Goal: Task Accomplishment & Management: Manage account settings

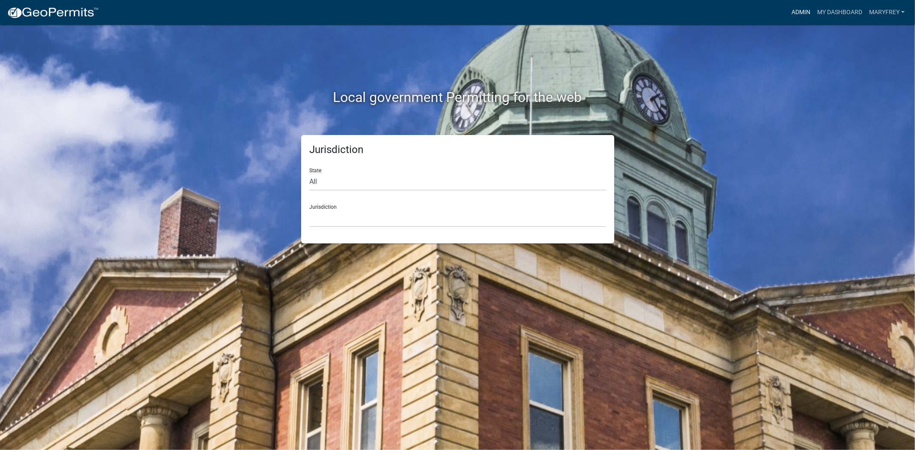
click at [804, 10] on link "Admin" at bounding box center [801, 12] width 26 height 16
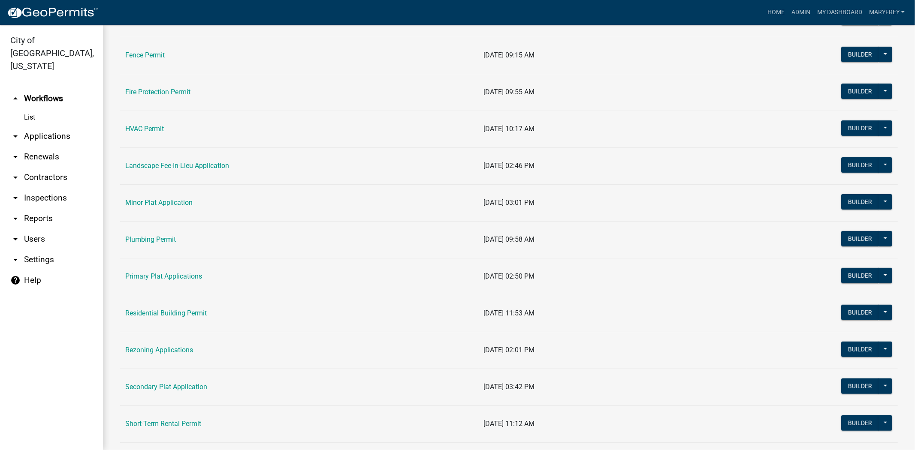
scroll to position [350, 0]
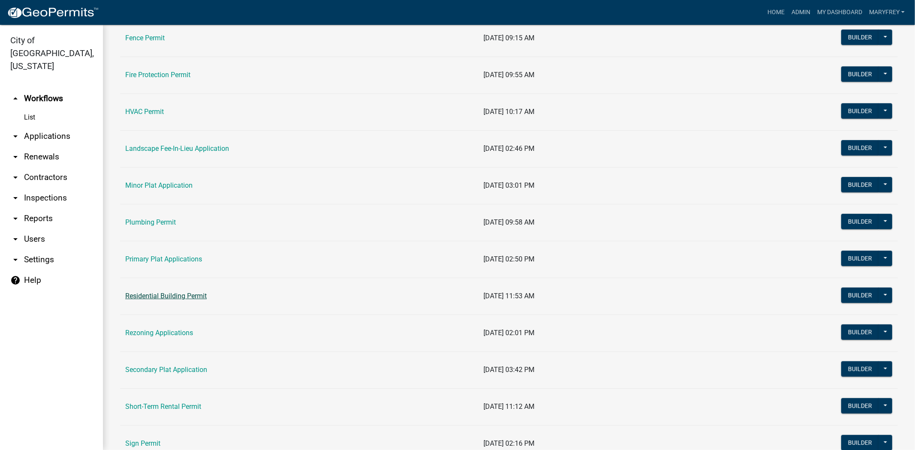
click at [176, 296] on link "Residential Building Permit" at bounding box center [166, 296] width 82 height 8
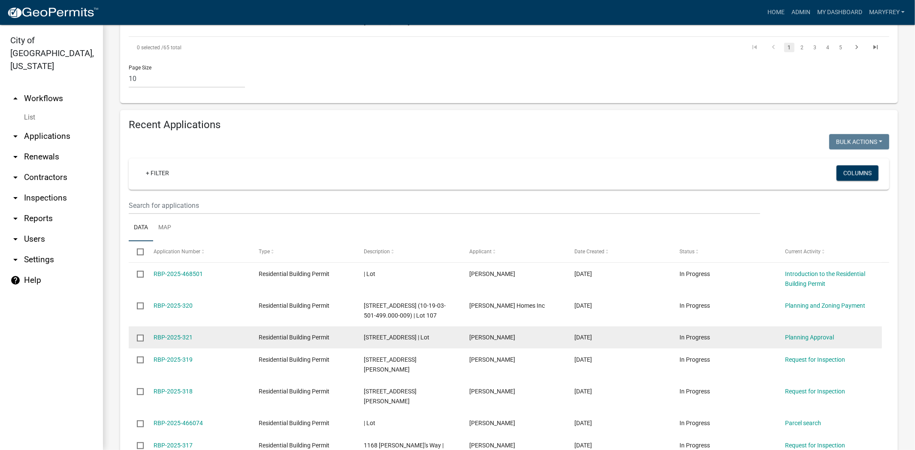
scroll to position [552, 0]
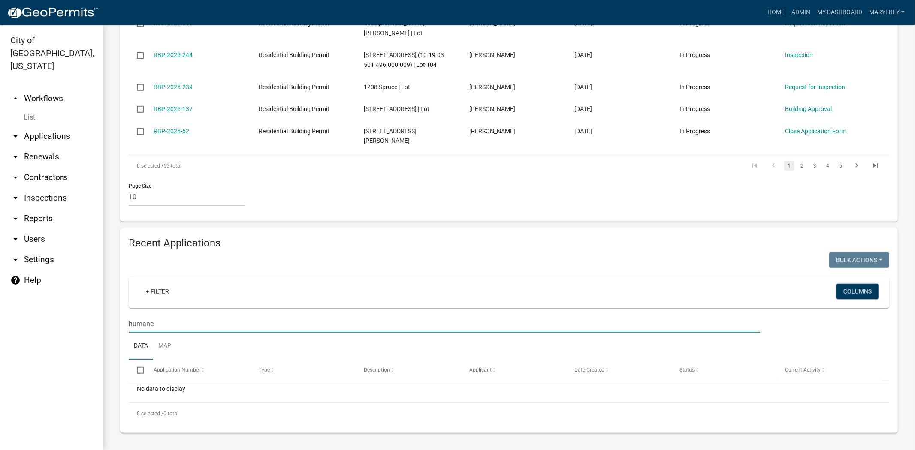
scroll to position [432, 0]
type input "h"
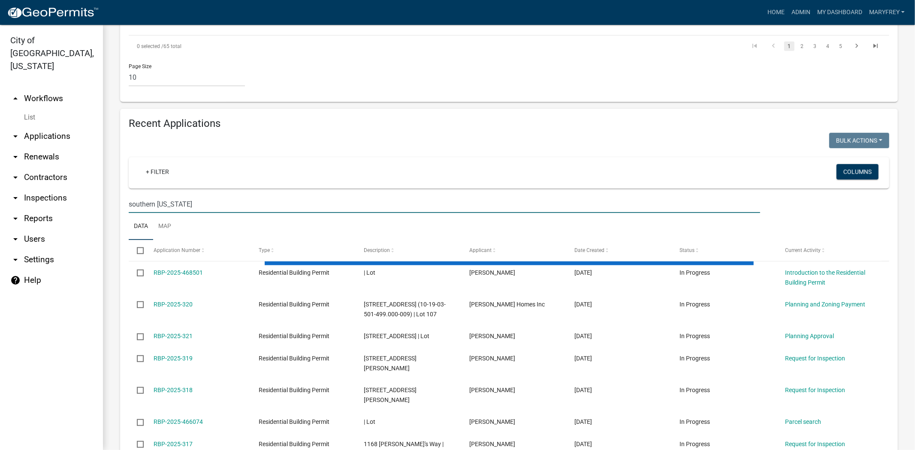
scroll to position [551, 0]
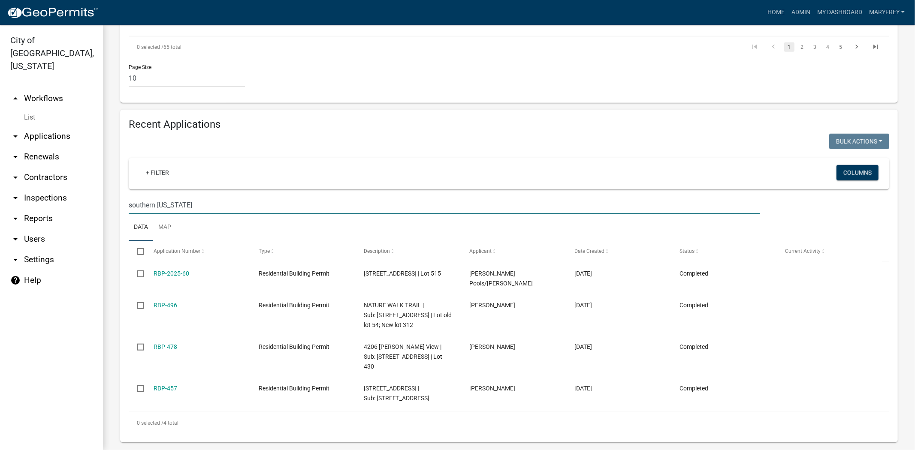
type input "southern [US_STATE]"
click at [47, 126] on link "arrow_drop_down Applications" at bounding box center [51, 136] width 103 height 21
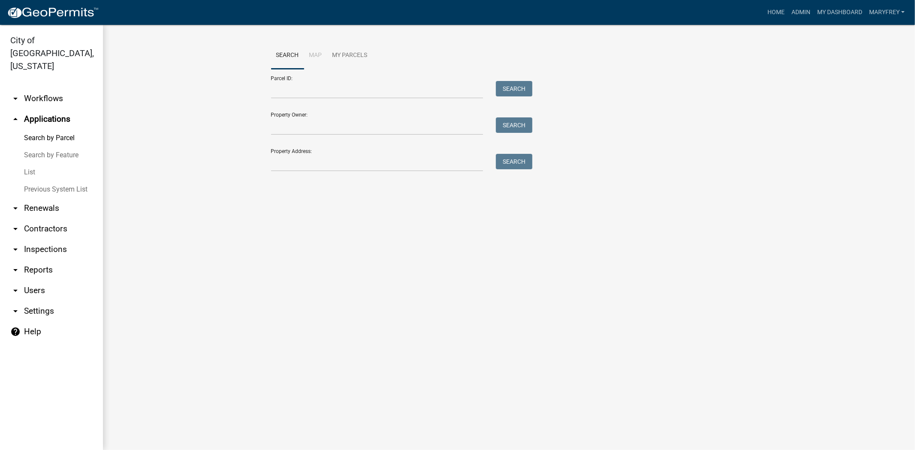
click at [47, 90] on link "arrow_drop_down Workflows" at bounding box center [51, 98] width 103 height 21
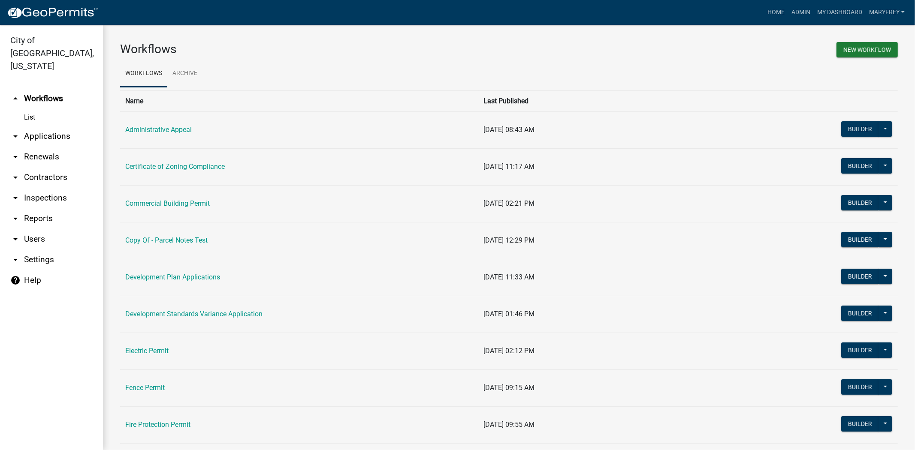
click at [160, 202] on link "Commercial Building Permit" at bounding box center [167, 203] width 85 height 8
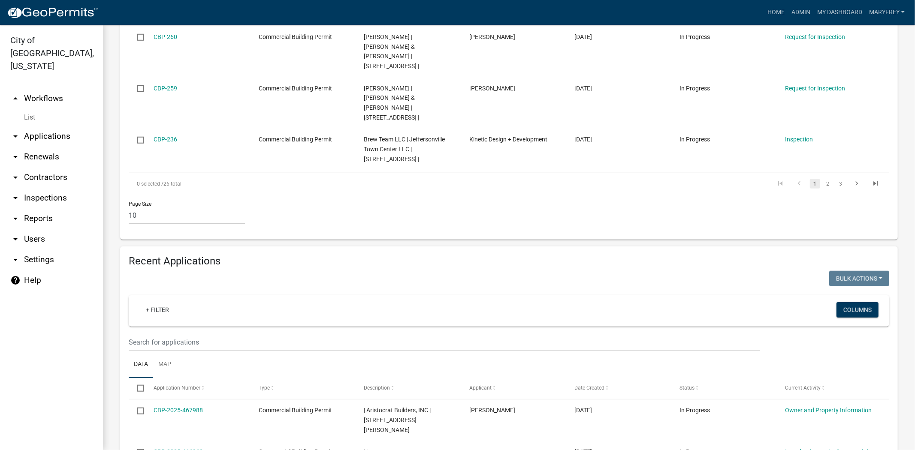
scroll to position [559, 0]
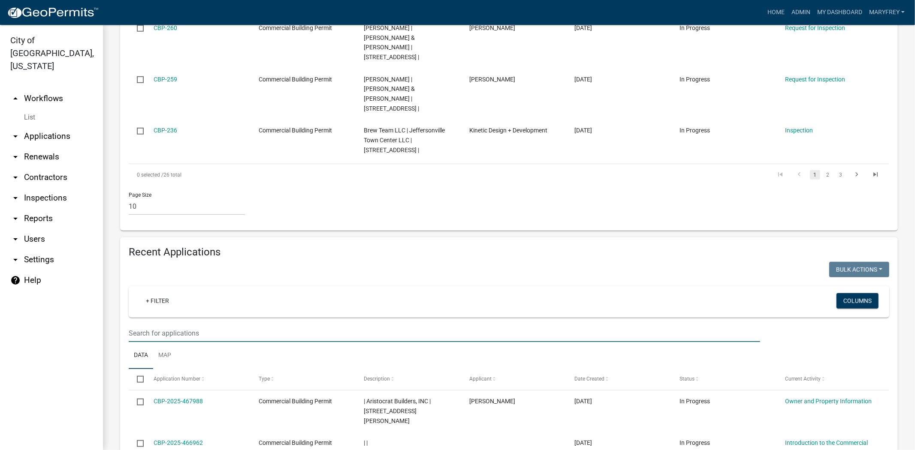
click at [181, 325] on input "text" at bounding box center [444, 334] width 631 height 18
type input "hamburg pike"
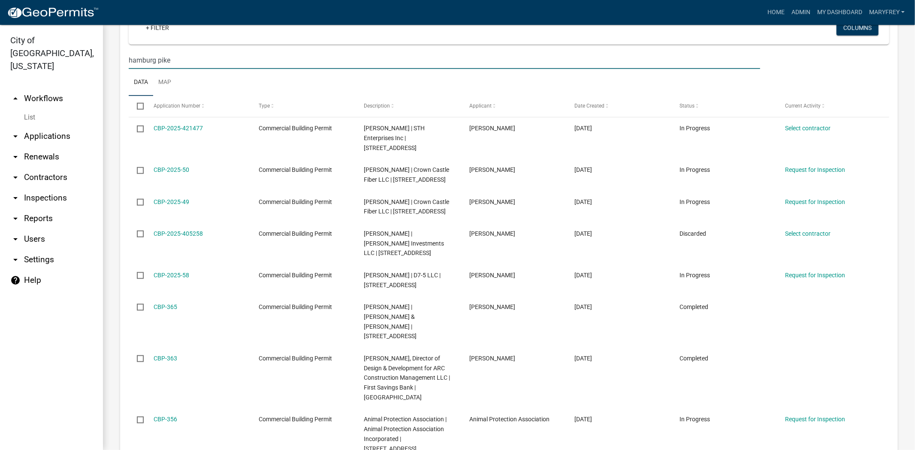
scroll to position [839, 0]
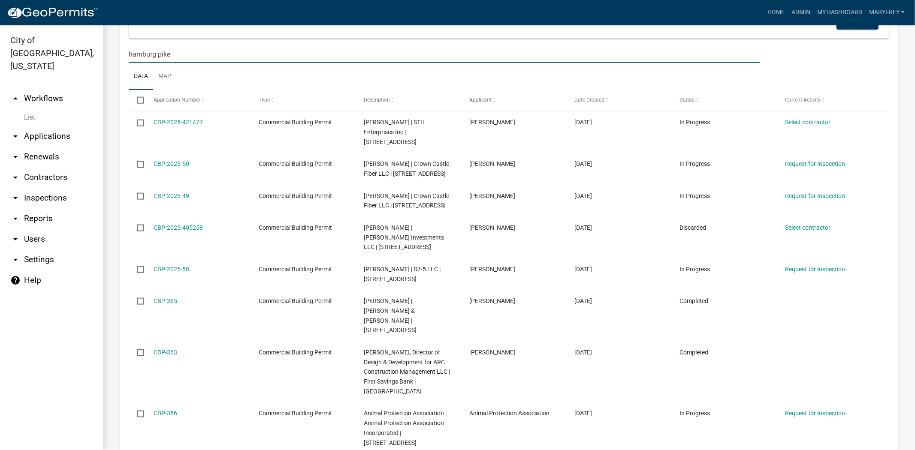
click at [48, 126] on link "arrow_drop_down Applications" at bounding box center [51, 136] width 103 height 21
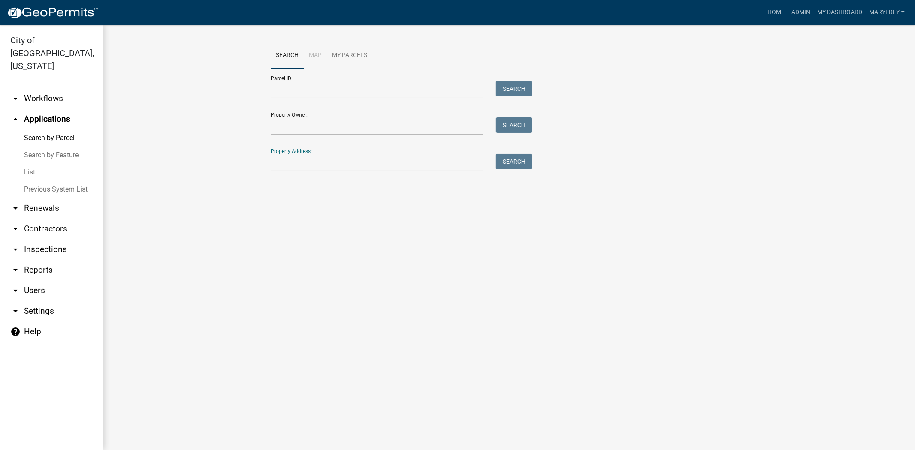
click at [302, 170] on input "Property Address:" at bounding box center [377, 163] width 212 height 18
type input "55 [US_STATE]"
click at [520, 166] on button "Search" at bounding box center [514, 161] width 36 height 15
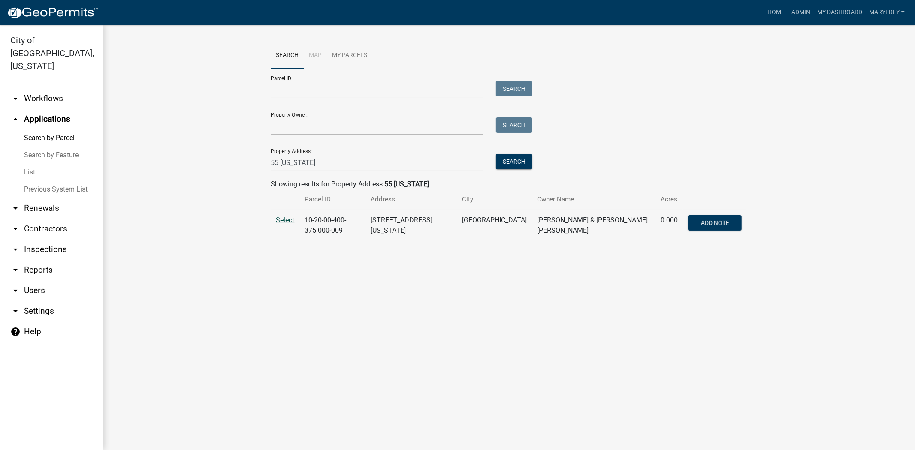
click at [285, 221] on span "Select" at bounding box center [285, 220] width 18 height 8
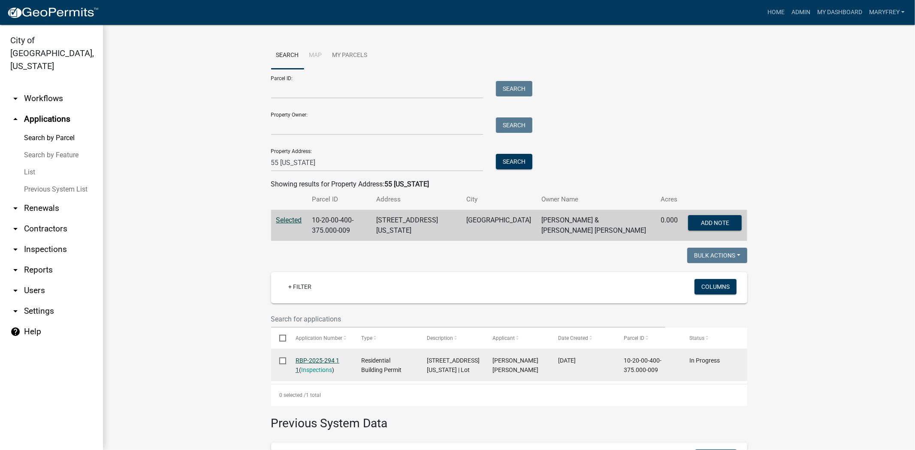
click at [303, 358] on link "RBP-2025-294 1 1" at bounding box center [318, 365] width 44 height 17
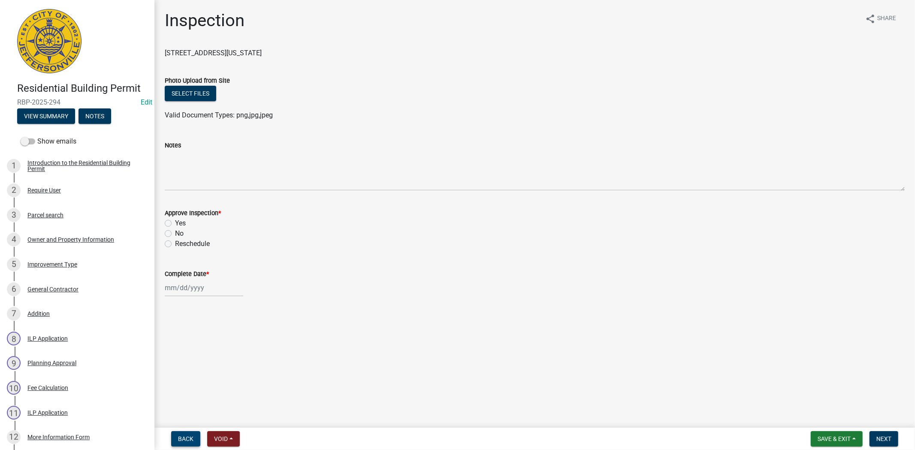
click at [181, 438] on span "Back" at bounding box center [185, 439] width 15 height 7
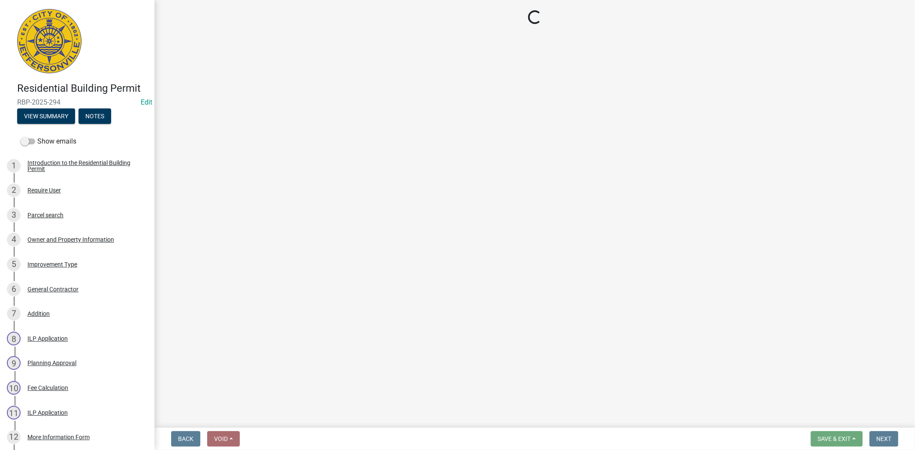
select select "7b0b9f25-f402-4148-9522-9b9b34b3e885"
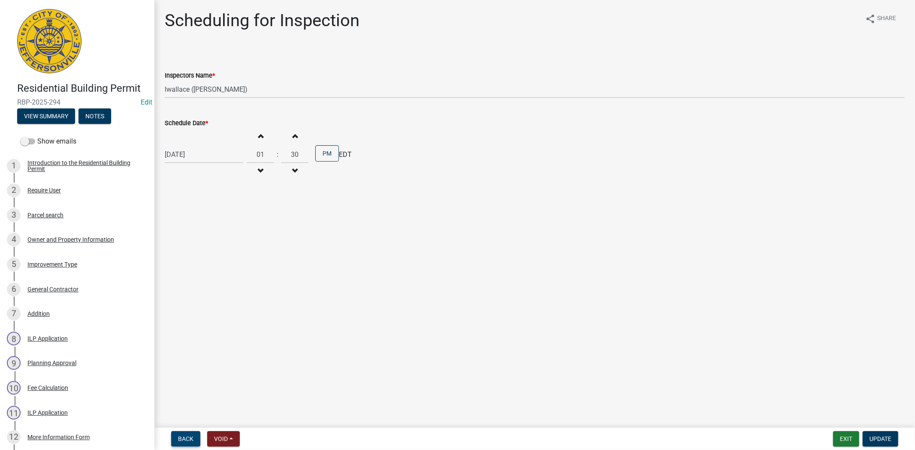
click at [181, 438] on span "Back" at bounding box center [185, 439] width 15 height 7
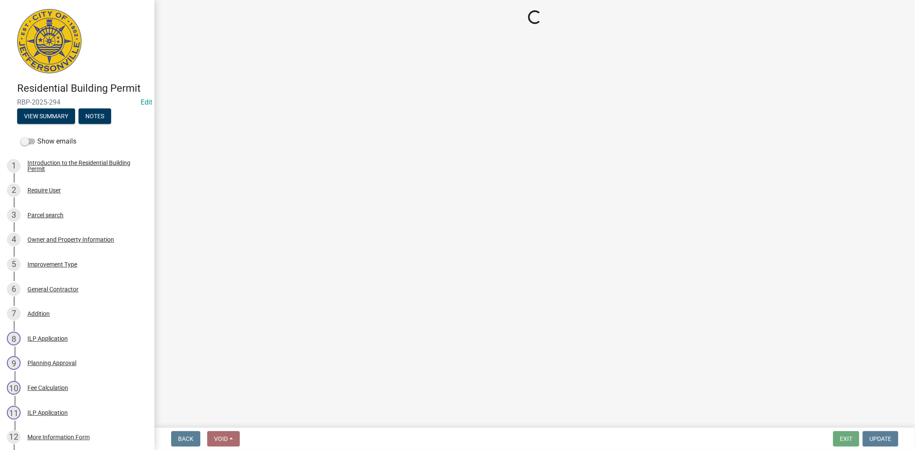
select select "5905b6c6-73a3-4561-9a25-e231032c58c8"
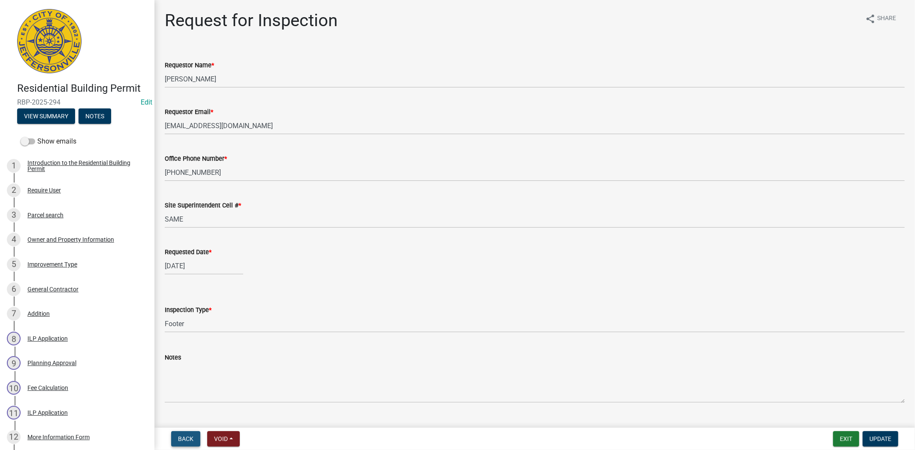
click at [181, 438] on span "Back" at bounding box center [185, 439] width 15 height 7
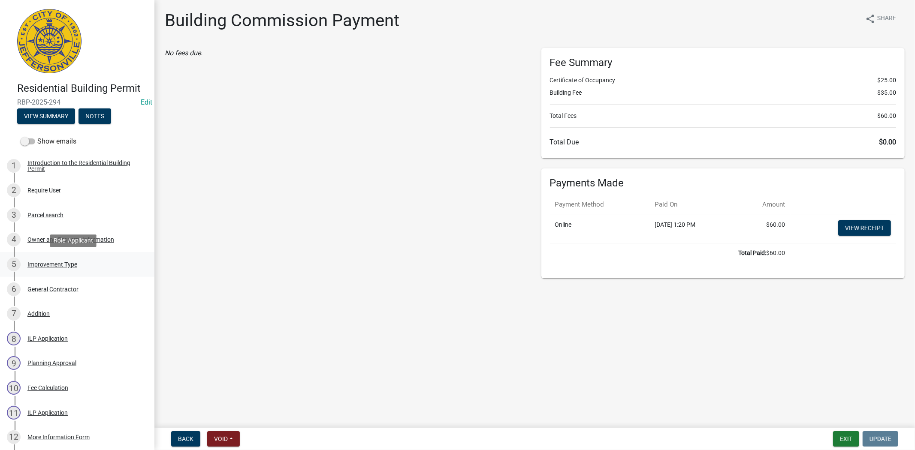
click at [58, 262] on div "Improvement Type" at bounding box center [52, 265] width 50 height 6
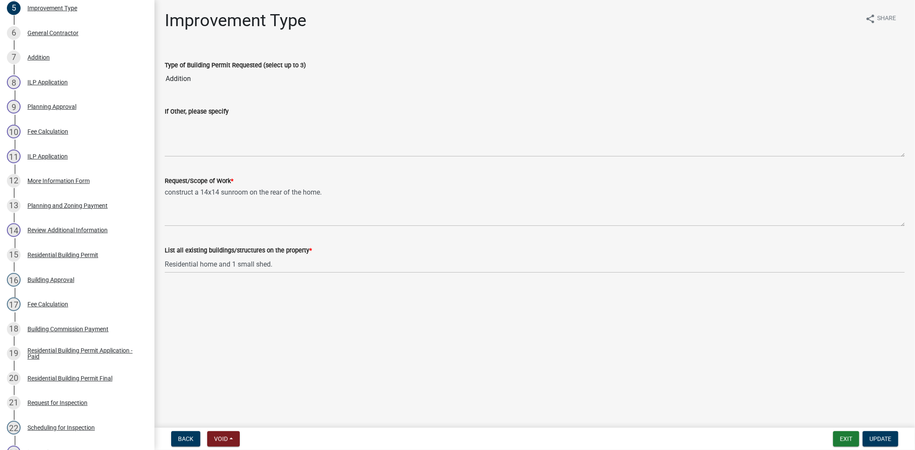
scroll to position [258, 0]
click at [58, 402] on div "Request for Inspection" at bounding box center [57, 402] width 60 height 6
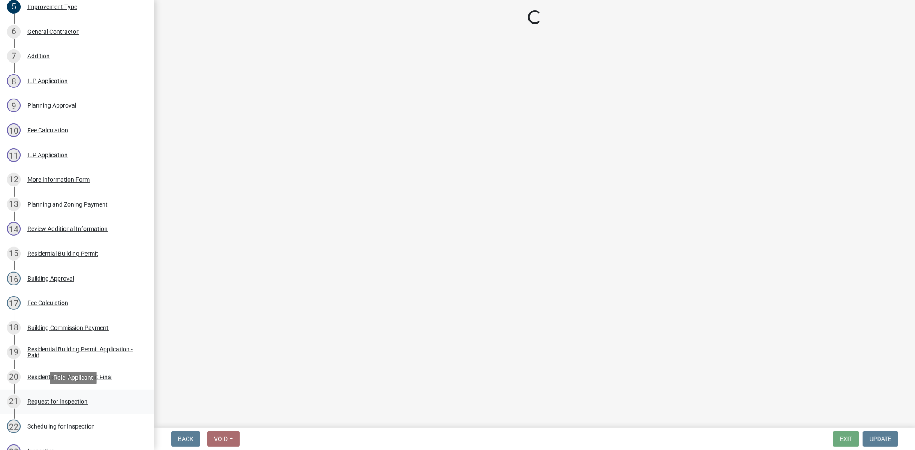
select select "5905b6c6-73a3-4561-9a25-e231032c58c8"
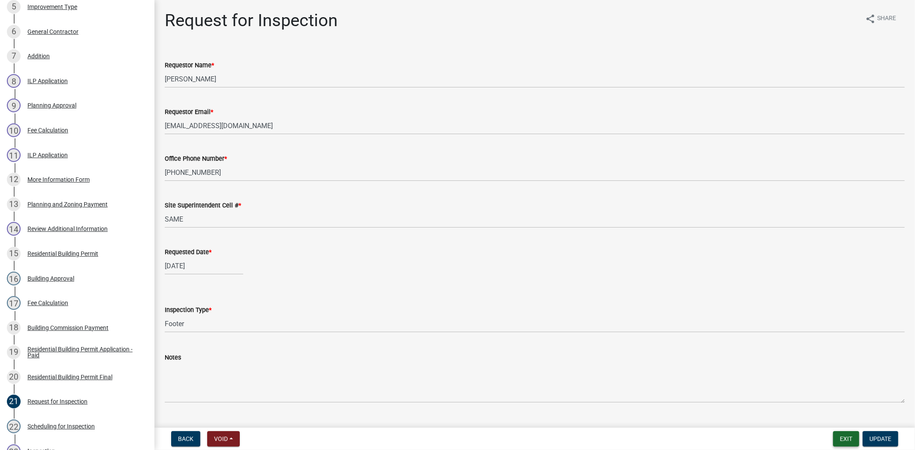
click at [846, 435] on button "Exit" at bounding box center [846, 439] width 26 height 15
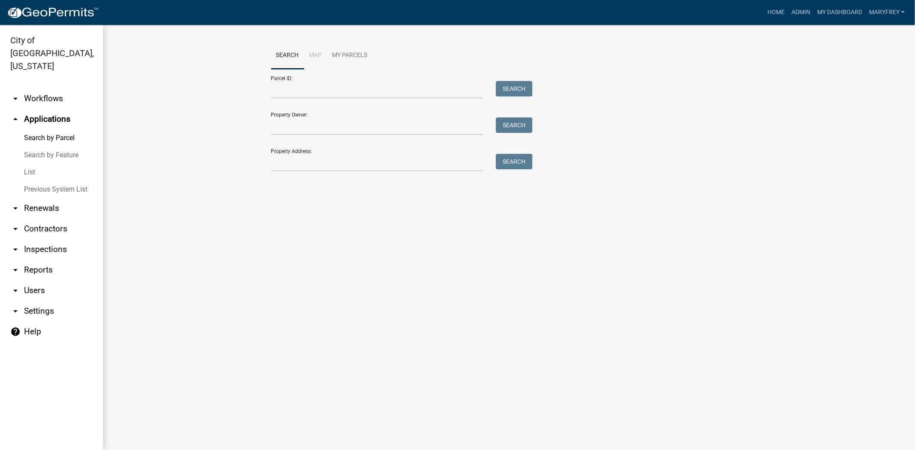
click at [48, 88] on link "arrow_drop_down Workflows" at bounding box center [51, 98] width 103 height 21
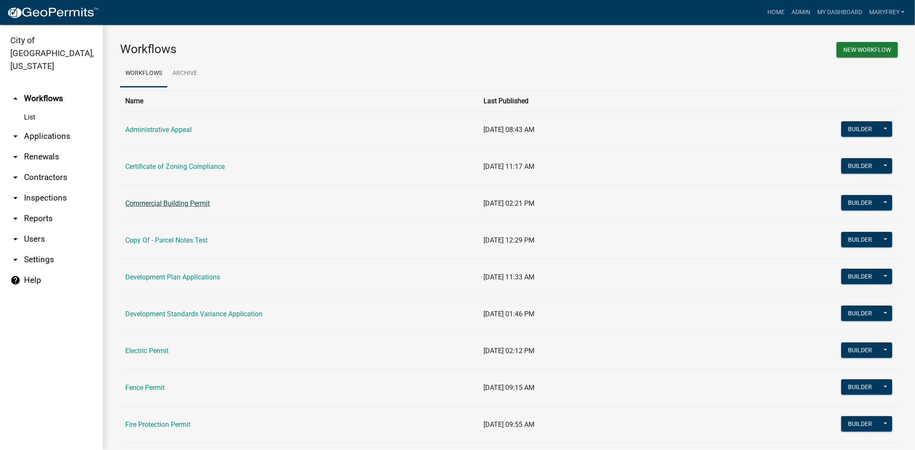
click at [168, 203] on link "Commercial Building Permit" at bounding box center [167, 203] width 85 height 8
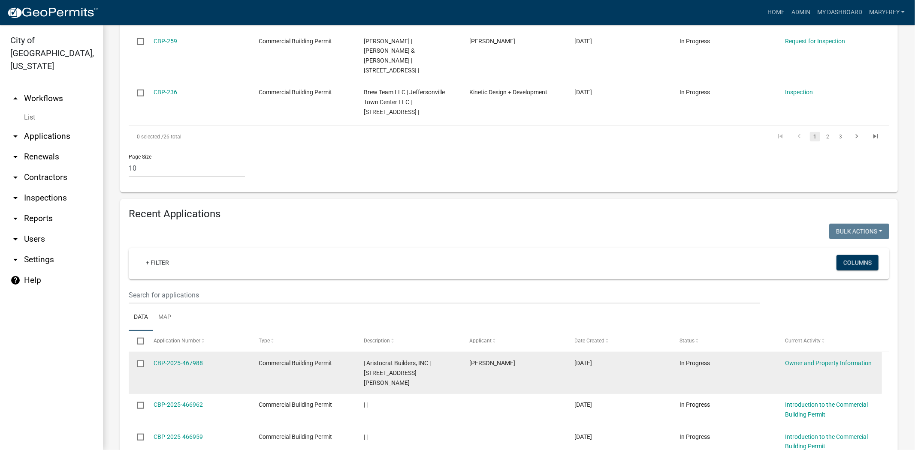
scroll to position [616, 0]
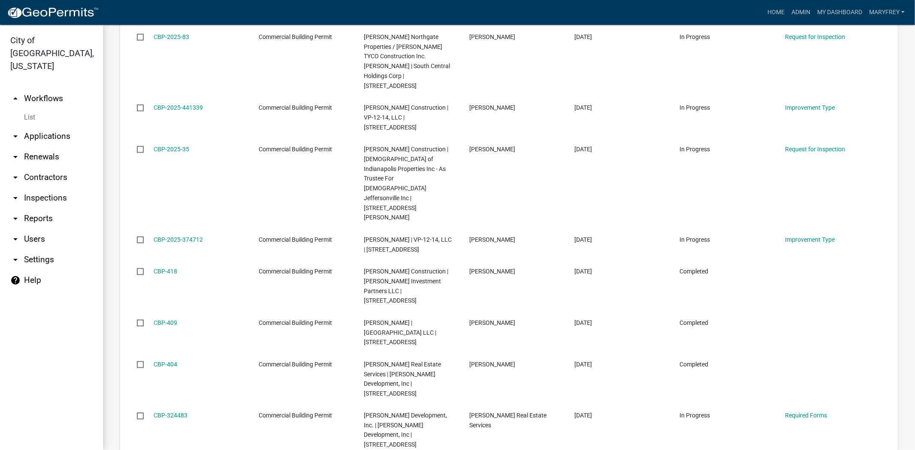
scroll to position [1032, 0]
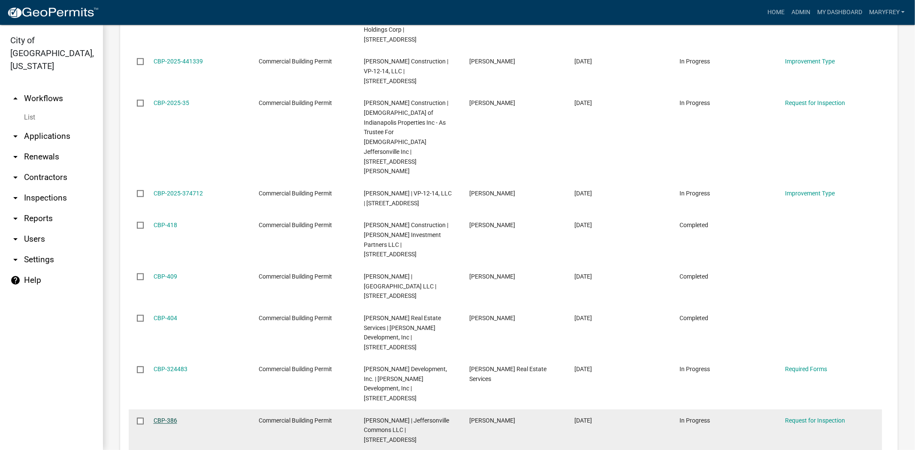
type input "[PERSON_NAME]"
click at [157, 418] on link "CBP-386" at bounding box center [166, 421] width 24 height 7
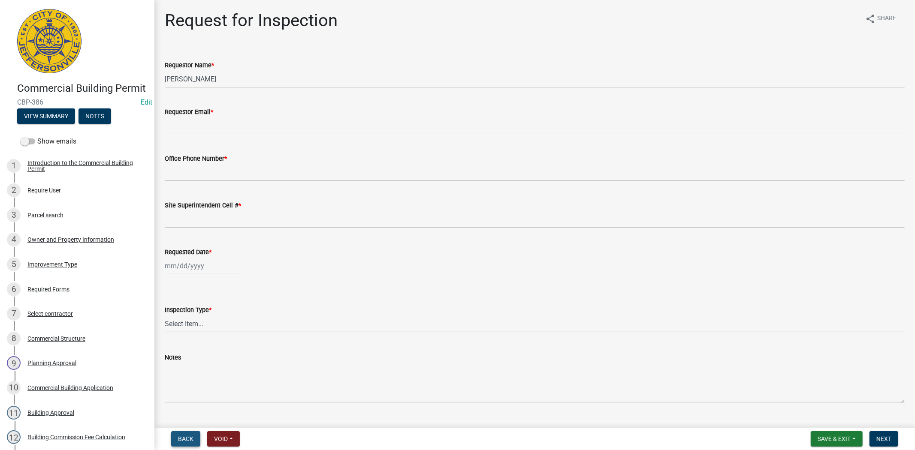
click at [187, 439] on span "Back" at bounding box center [185, 439] width 15 height 7
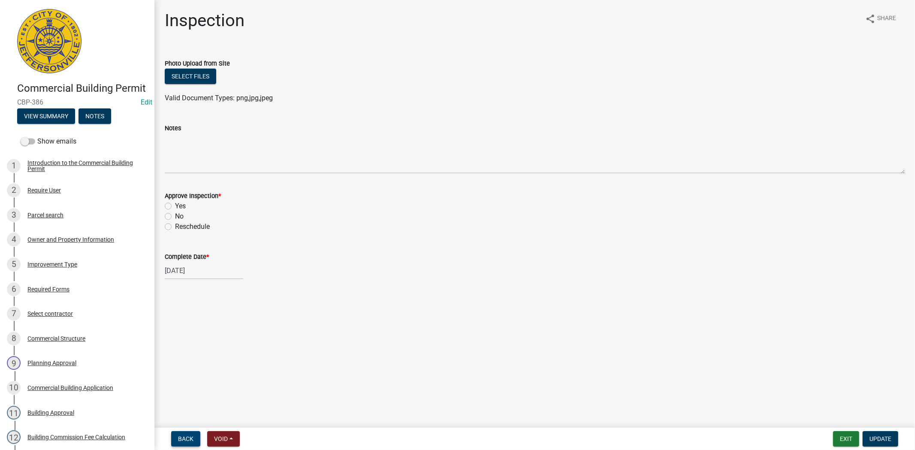
click at [192, 438] on span "Back" at bounding box center [185, 439] width 15 height 7
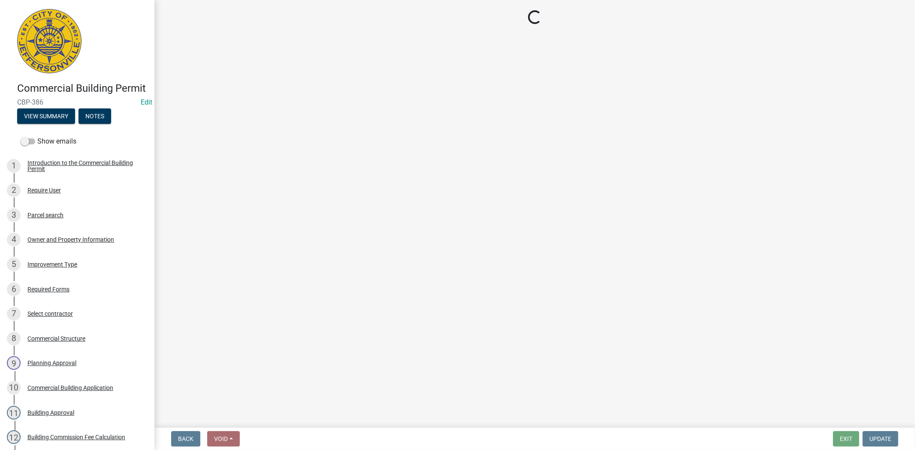
select select "fdb3bcc6-ce93-4663-8a18-5c08884dd177"
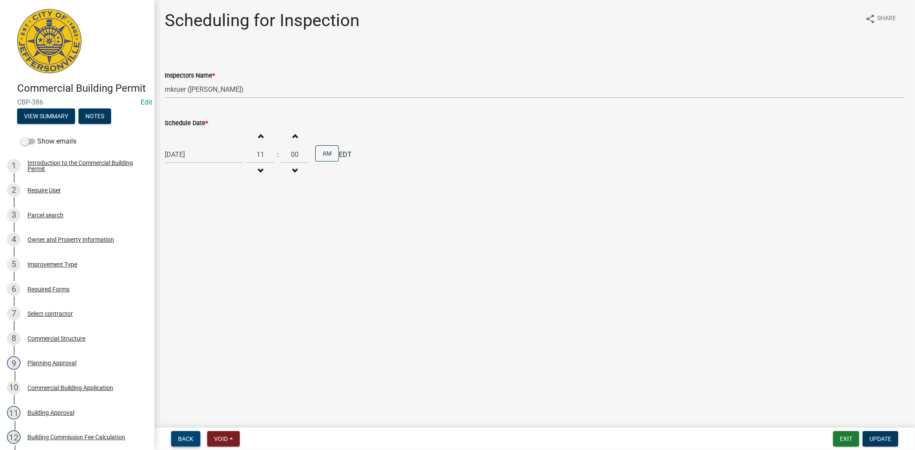
click at [187, 442] on span "Back" at bounding box center [185, 439] width 15 height 7
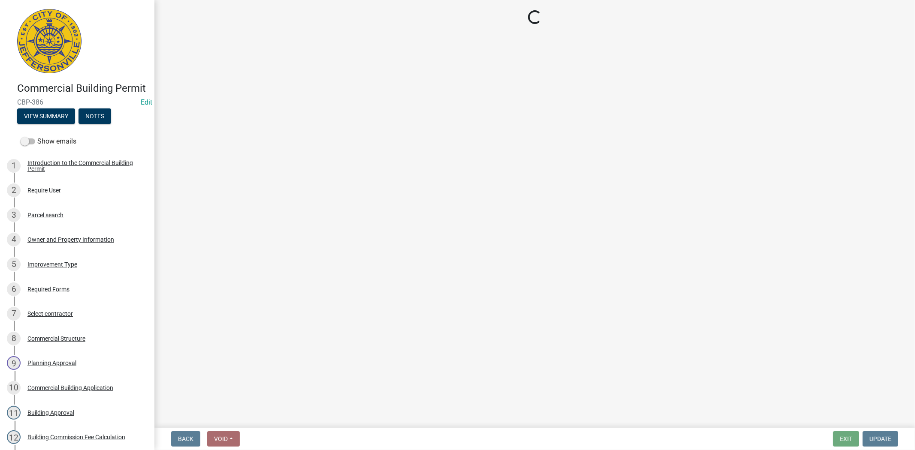
select select "5905b6c6-73a3-4561-9a25-e231032c58c8"
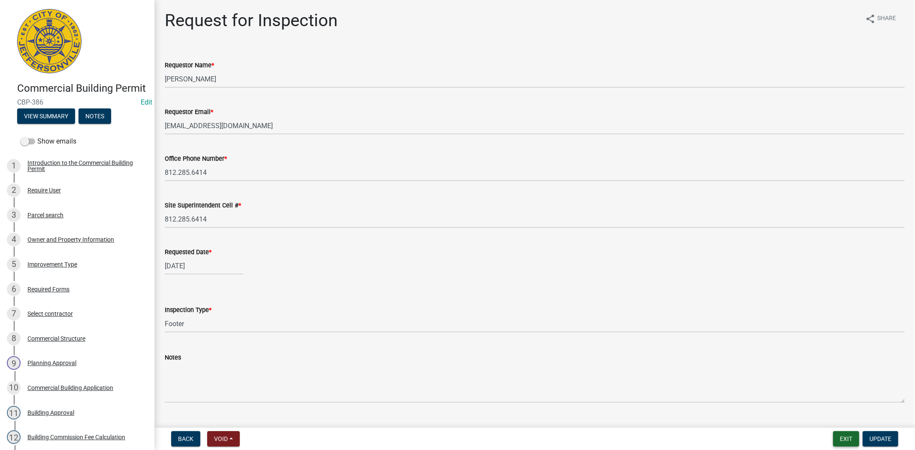
click at [843, 440] on button "Exit" at bounding box center [846, 439] width 26 height 15
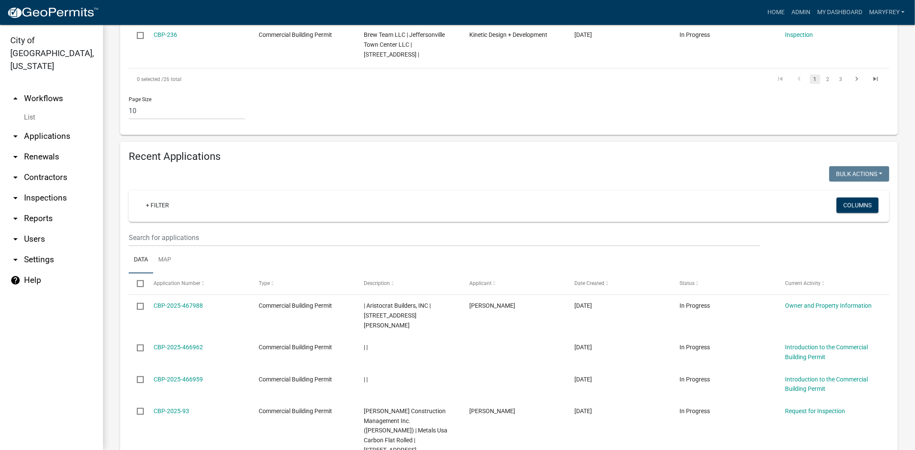
scroll to position [692, 0]
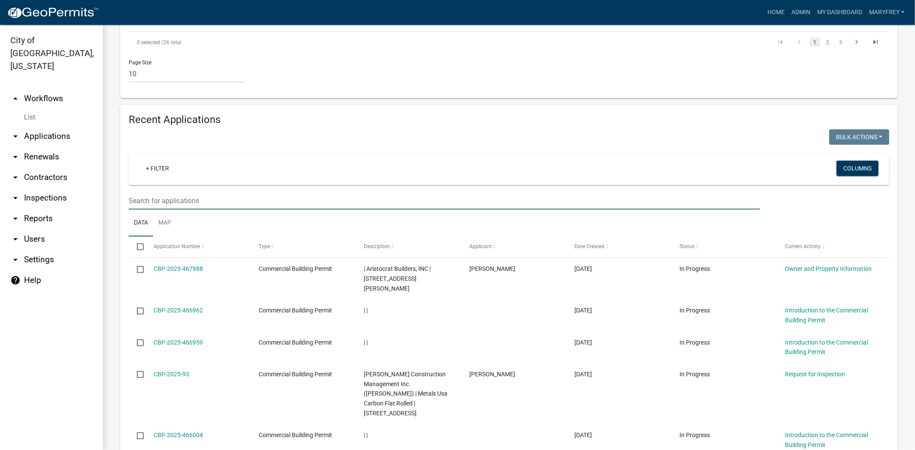
click at [178, 192] on input "text" at bounding box center [444, 201] width 631 height 18
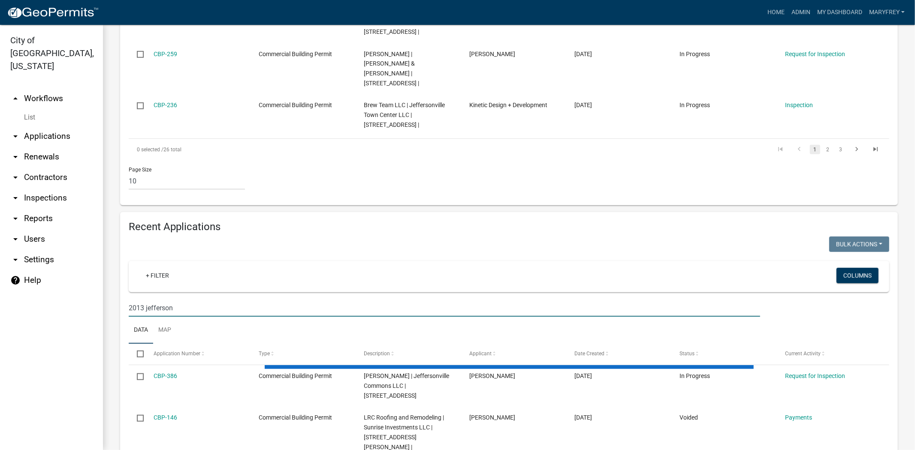
scroll to position [543, 0]
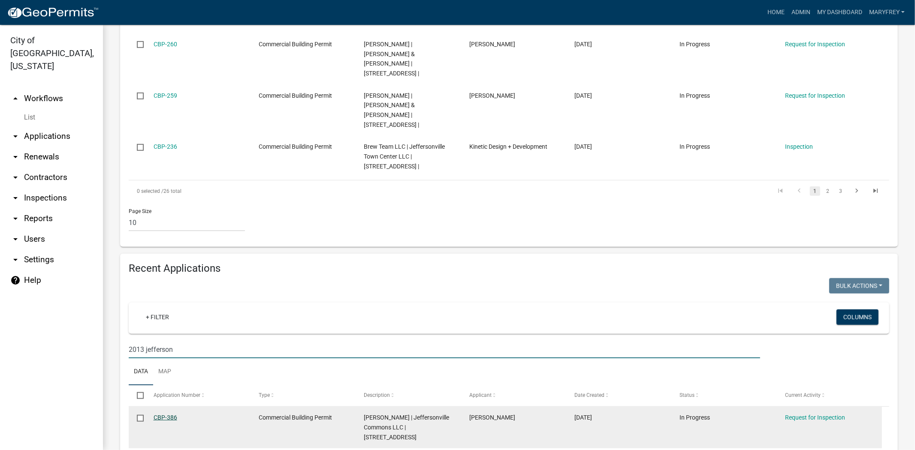
type input "2013 jefferson"
click at [164, 414] on link "CBP-386" at bounding box center [166, 417] width 24 height 7
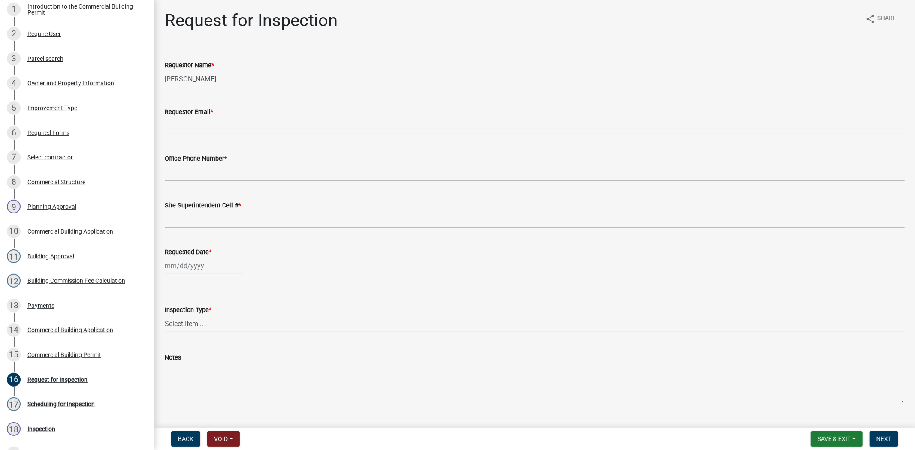
scroll to position [178, 0]
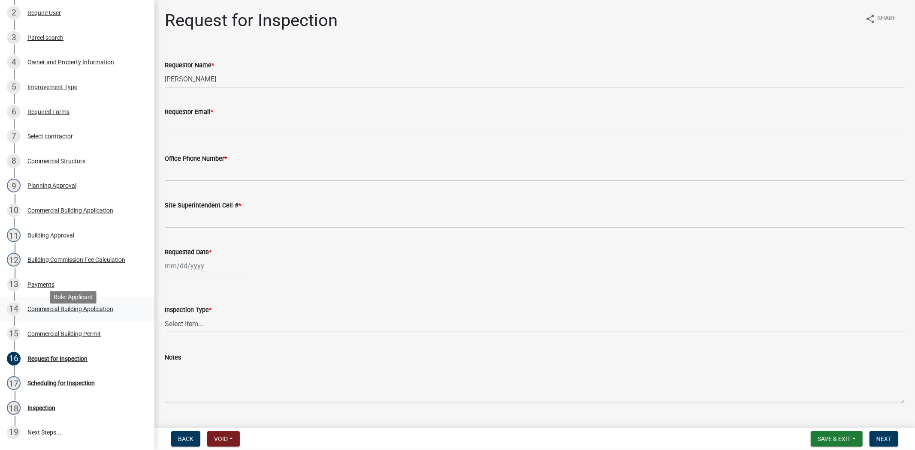
click at [86, 312] on div "Commercial Building Application" at bounding box center [70, 309] width 86 height 6
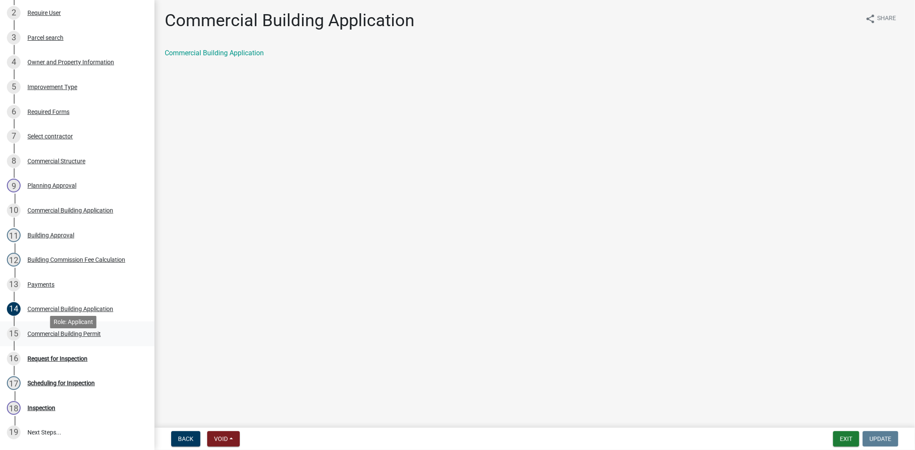
click at [88, 337] on div "Commercial Building Permit" at bounding box center [63, 334] width 73 height 6
click at [854, 438] on button "Exit" at bounding box center [846, 439] width 26 height 15
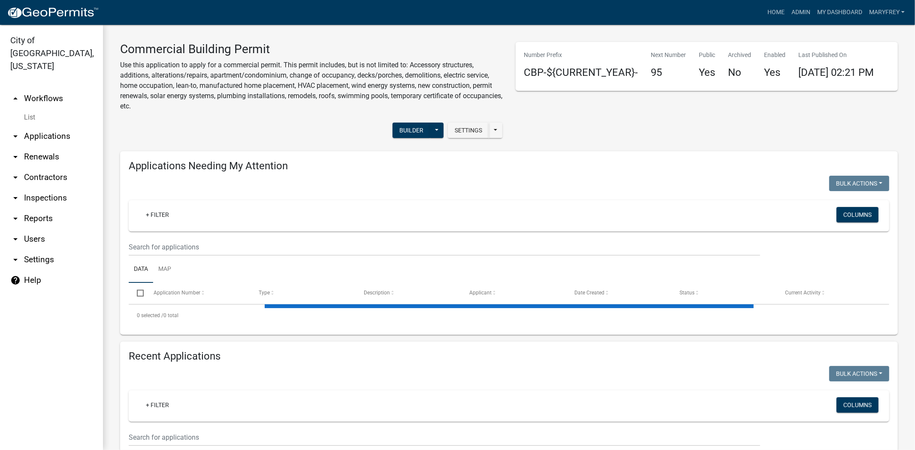
click at [56, 126] on link "arrow_drop_down Applications" at bounding box center [51, 136] width 103 height 21
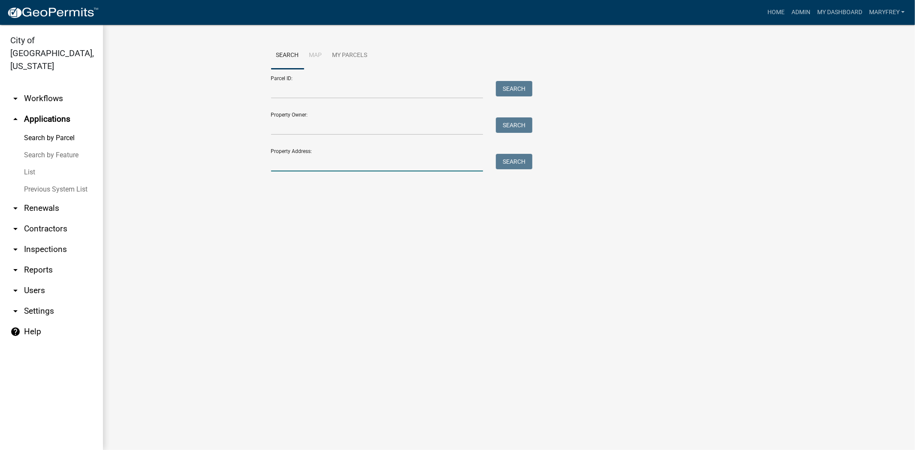
click at [298, 159] on input "Property Address:" at bounding box center [377, 163] width 212 height 18
type input "2013 jefferson"
click at [522, 154] on button "Search" at bounding box center [514, 161] width 36 height 15
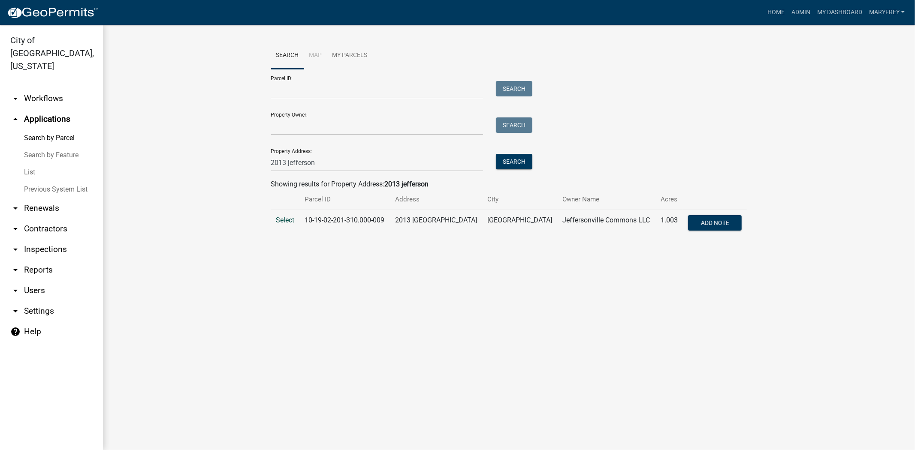
click at [284, 220] on span "Select" at bounding box center [285, 220] width 18 height 8
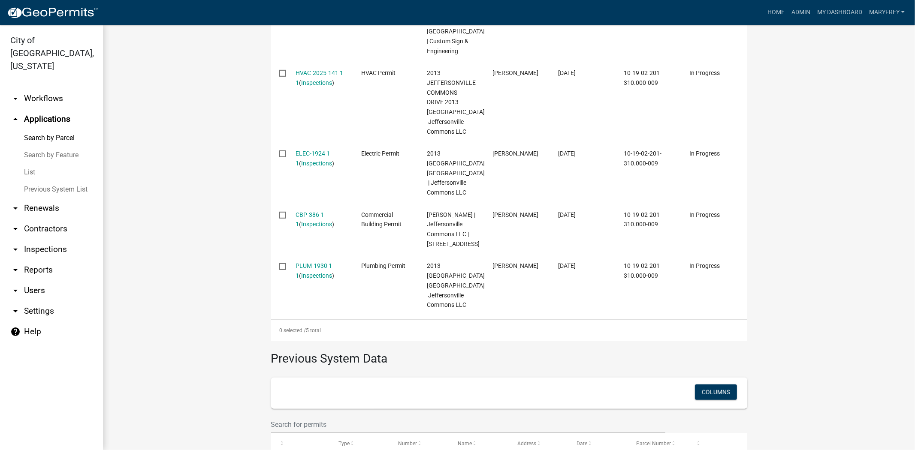
scroll to position [348, 0]
click at [57, 88] on link "arrow_drop_down Workflows" at bounding box center [51, 98] width 103 height 21
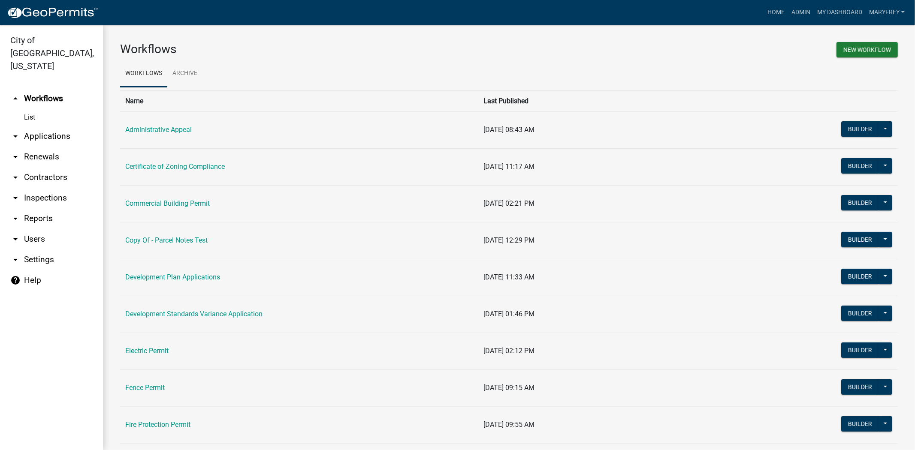
click at [55, 126] on link "arrow_drop_down Applications" at bounding box center [51, 136] width 103 height 21
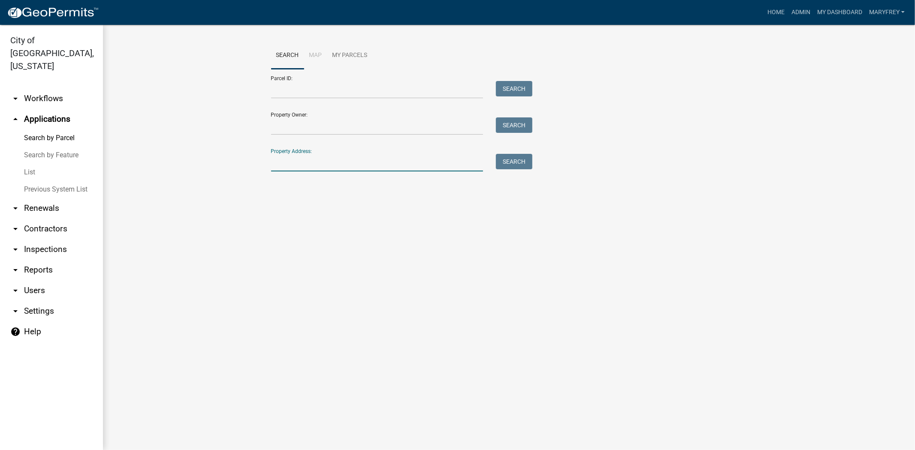
drag, startPoint x: 295, startPoint y: 167, endPoint x: 294, endPoint y: 172, distance: 5.2
click at [295, 167] on input "Property Address:" at bounding box center [377, 163] width 212 height 18
type input "2013 jefferson"
click at [522, 163] on button "Search" at bounding box center [514, 161] width 36 height 15
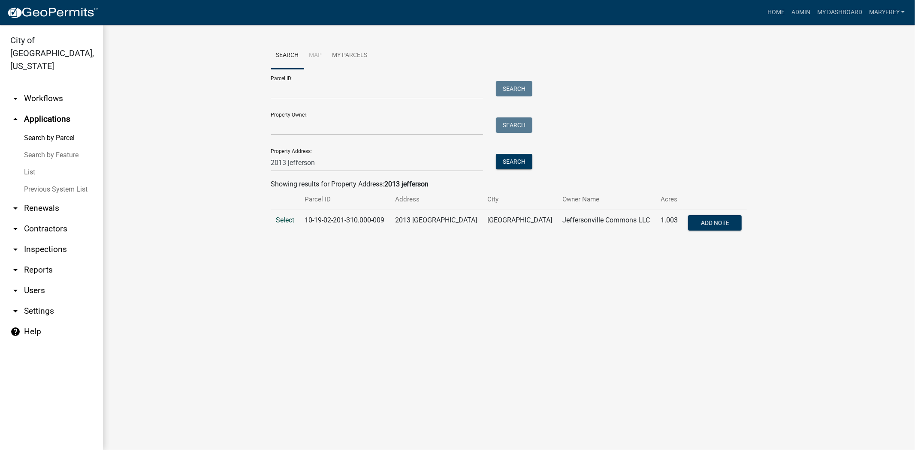
click at [280, 222] on span "Select" at bounding box center [285, 220] width 18 height 8
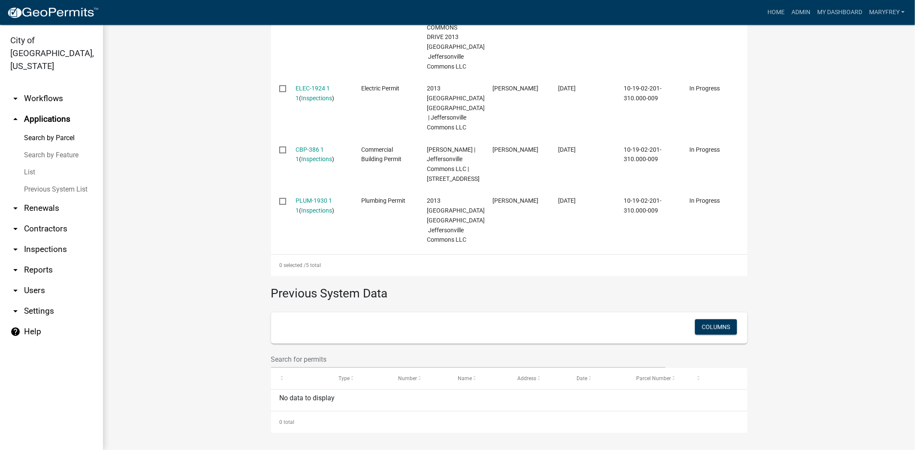
scroll to position [445, 0]
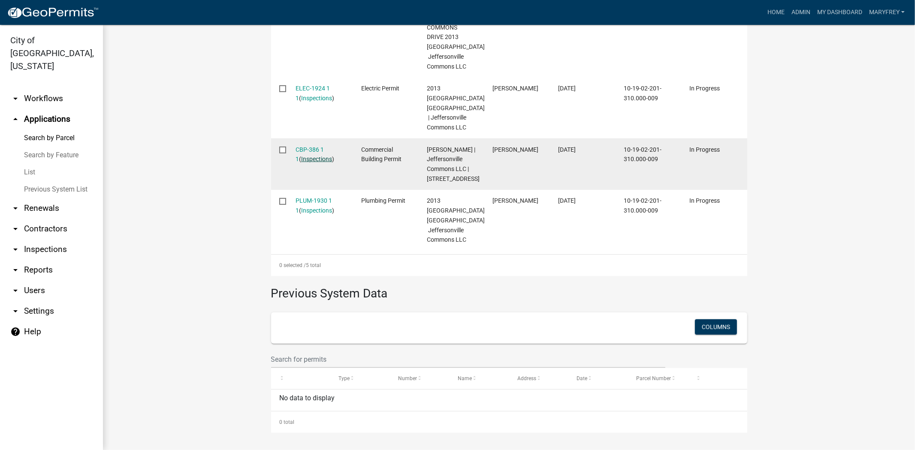
click at [305, 163] on link "Inspections" at bounding box center [316, 159] width 31 height 7
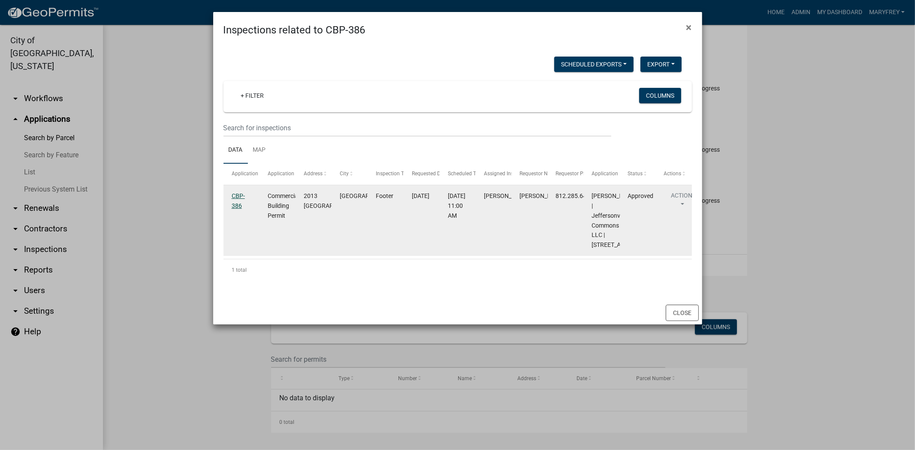
click at [234, 197] on link "CBP-386" at bounding box center [238, 201] width 13 height 17
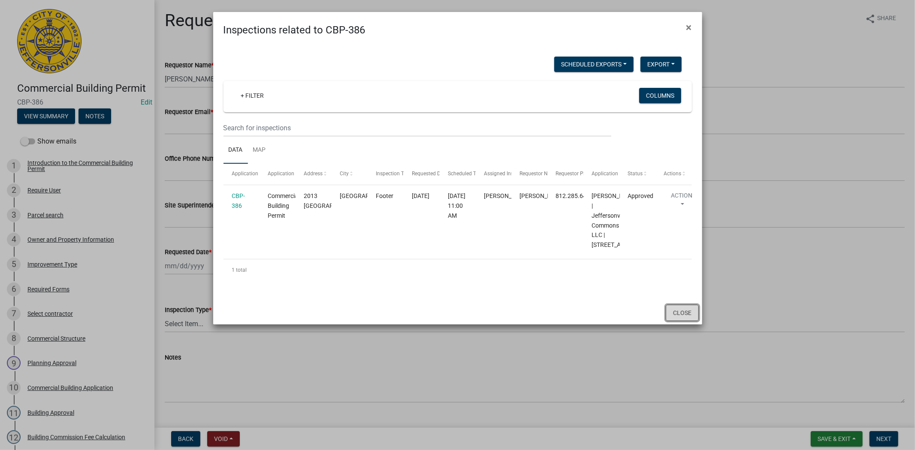
click at [680, 321] on button "Close" at bounding box center [682, 313] width 33 height 16
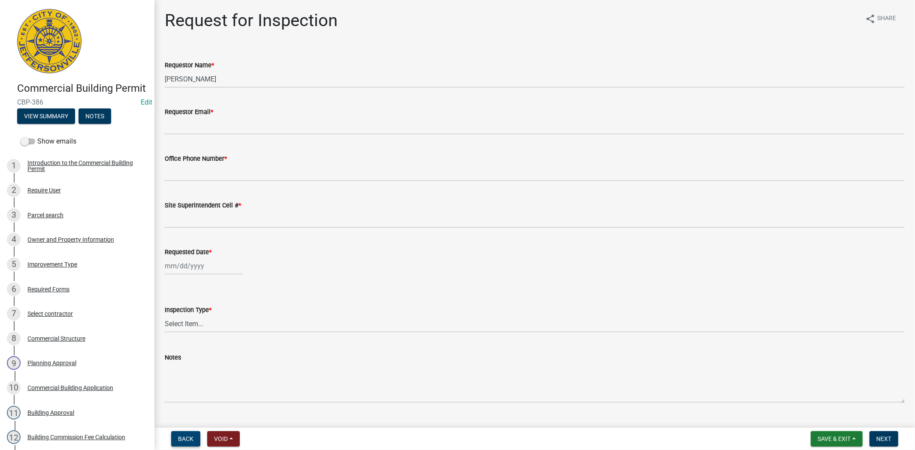
click at [189, 446] on button "Back" at bounding box center [185, 439] width 29 height 15
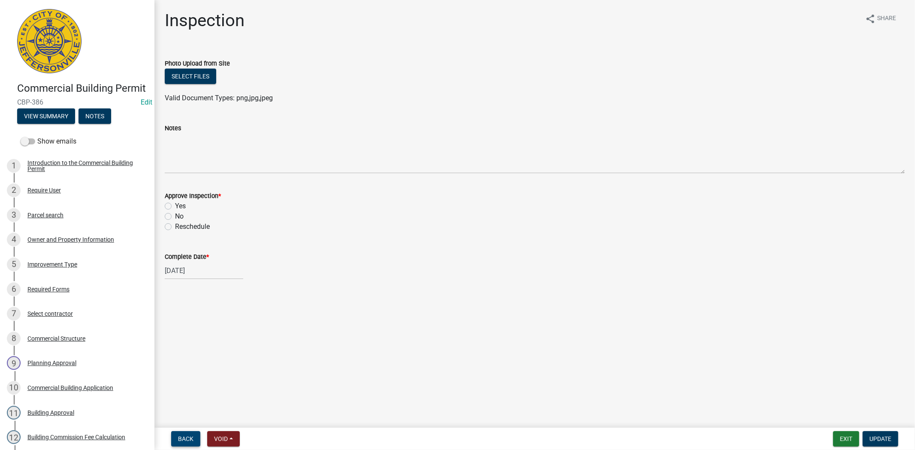
click at [189, 444] on button "Back" at bounding box center [185, 439] width 29 height 15
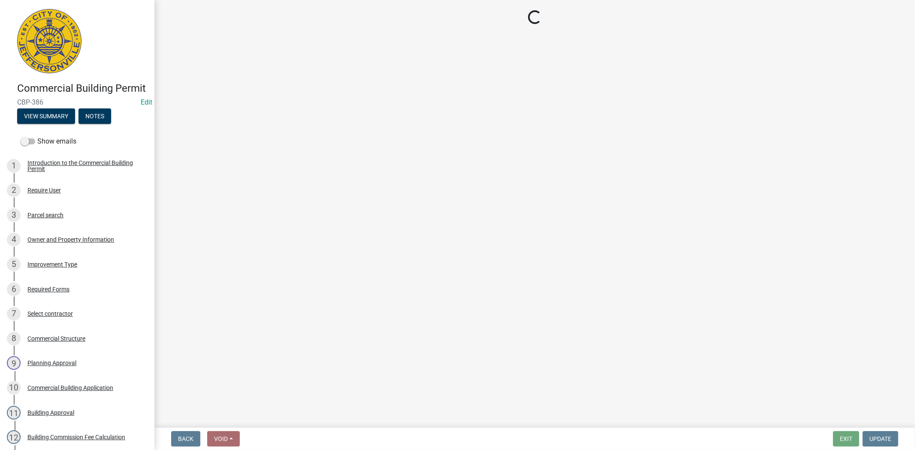
select select "fdb3bcc6-ce93-4663-8a18-5c08884dd177"
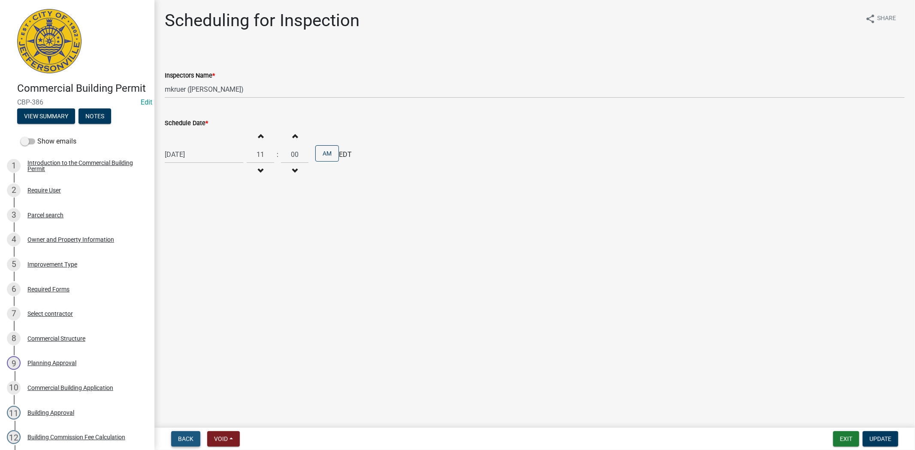
click at [189, 444] on button "Back" at bounding box center [185, 439] width 29 height 15
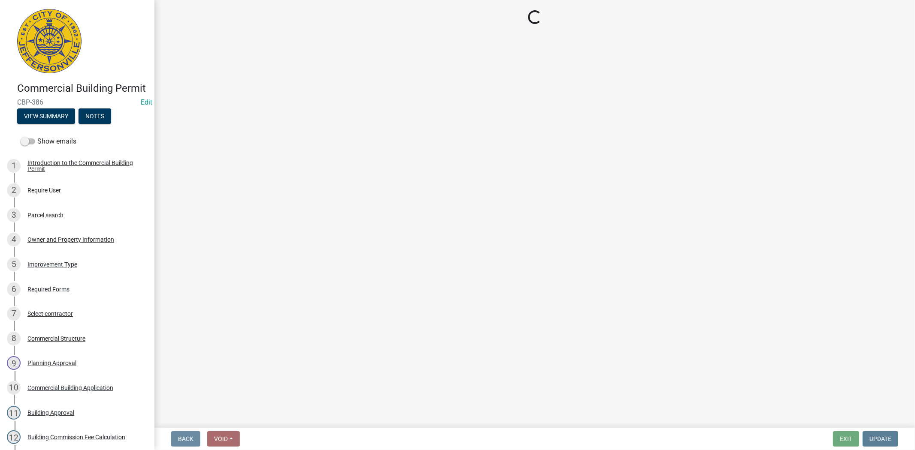
select select "5905b6c6-73a3-4561-9a25-e231032c58c8"
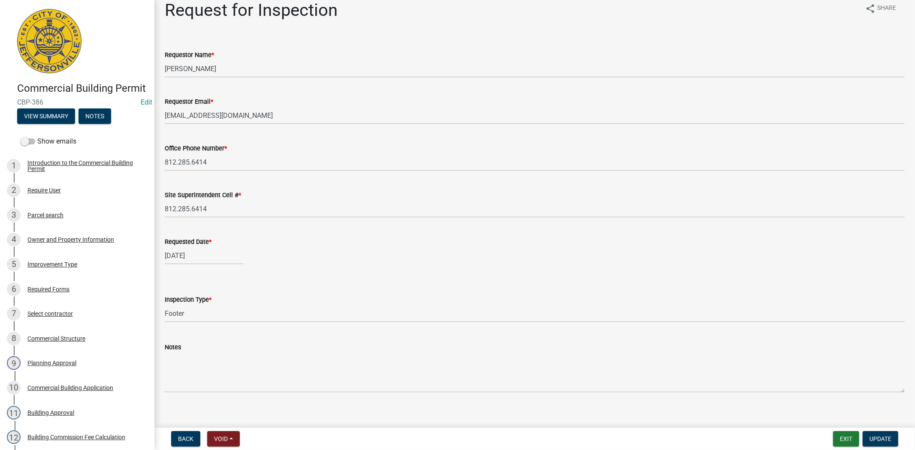
scroll to position [18, 0]
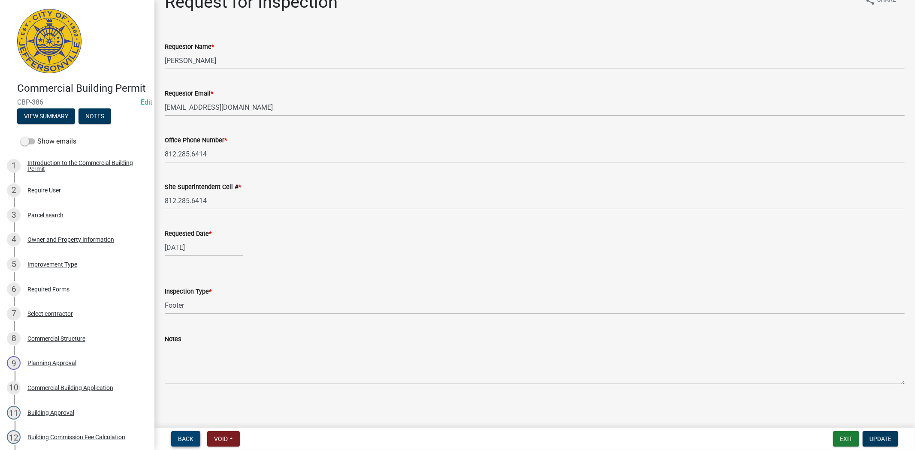
click at [181, 432] on button "Back" at bounding box center [185, 439] width 29 height 15
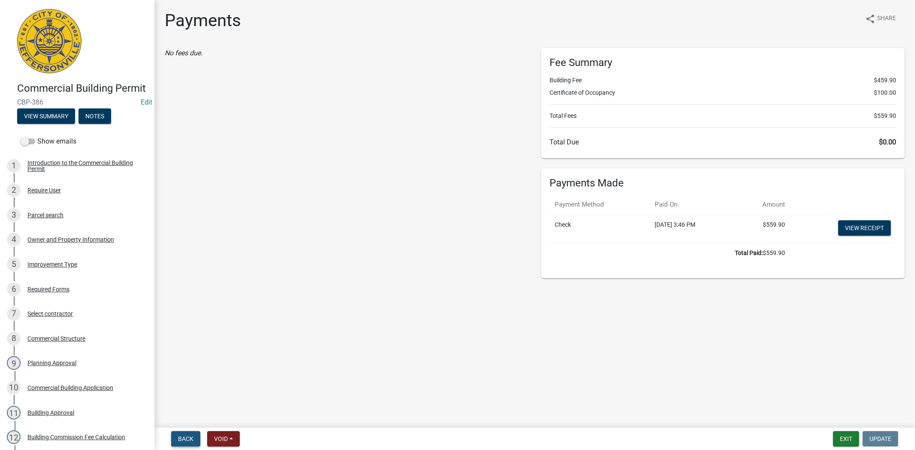
click at [181, 433] on button "Back" at bounding box center [185, 439] width 29 height 15
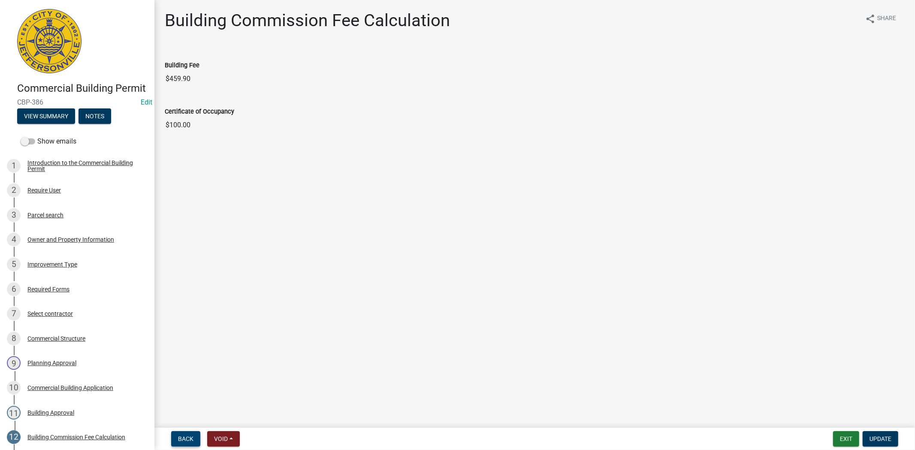
click at [181, 433] on button "Back" at bounding box center [185, 439] width 29 height 15
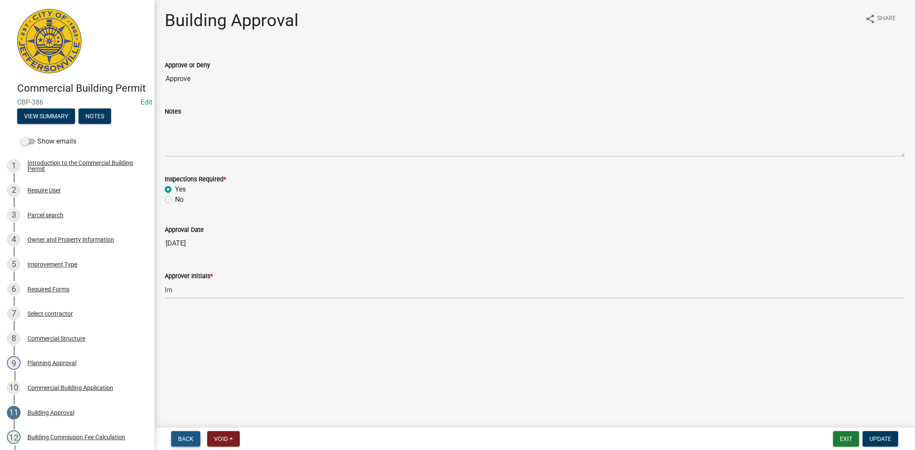
click at [181, 434] on button "Back" at bounding box center [185, 439] width 29 height 15
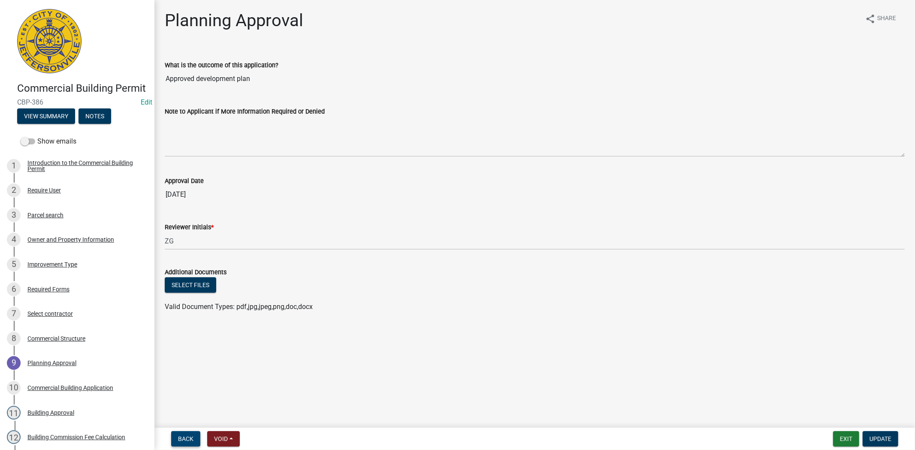
click at [181, 434] on button "Back" at bounding box center [185, 439] width 29 height 15
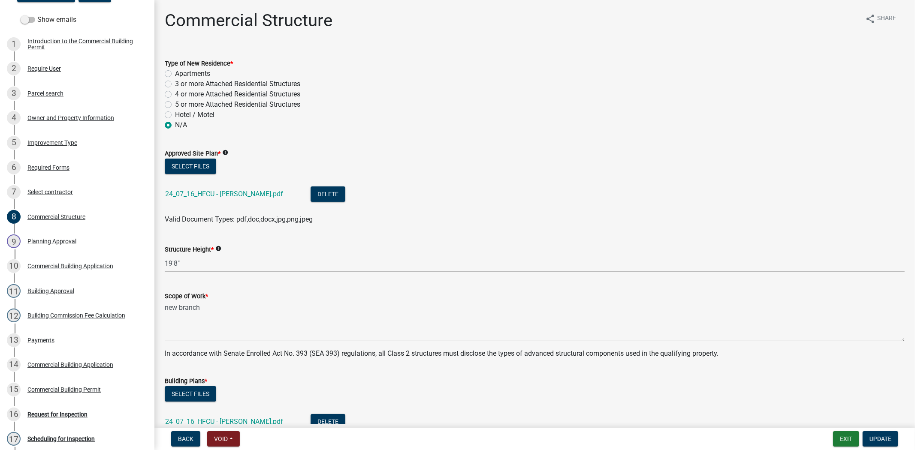
scroll to position [155, 0]
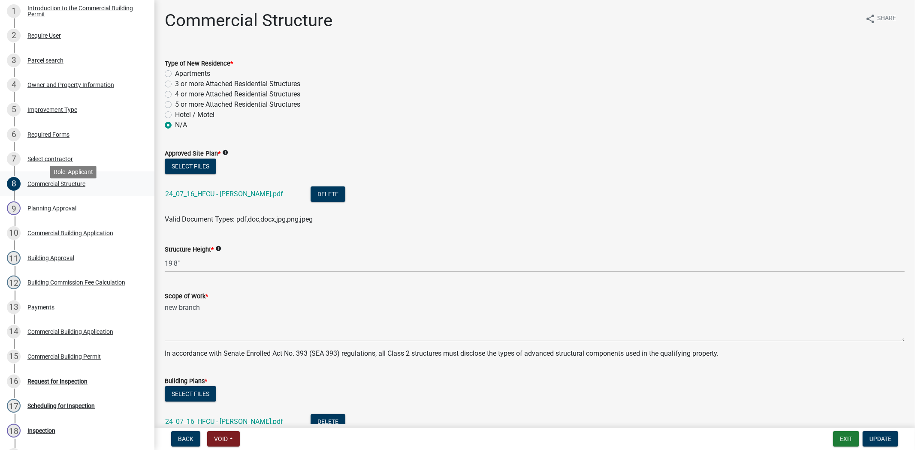
click at [53, 187] on div "Commercial Structure" at bounding box center [56, 184] width 58 height 6
click at [48, 162] on div "Select contractor" at bounding box center [49, 159] width 45 height 6
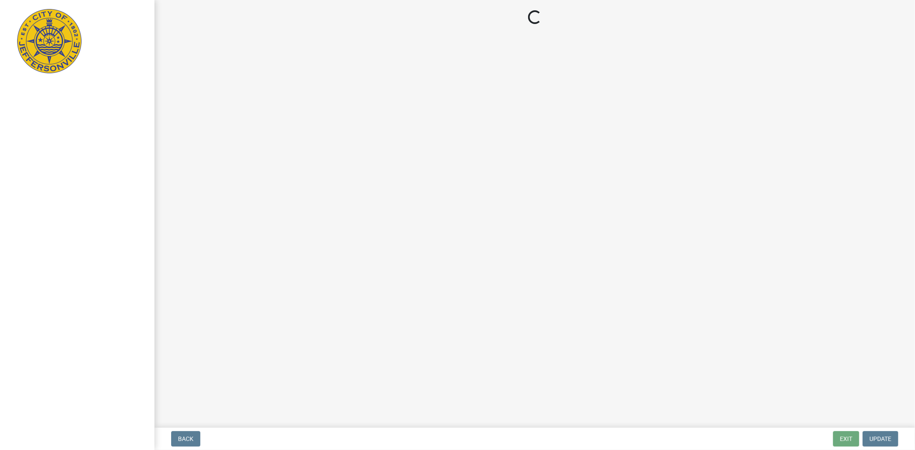
select select "3: 3"
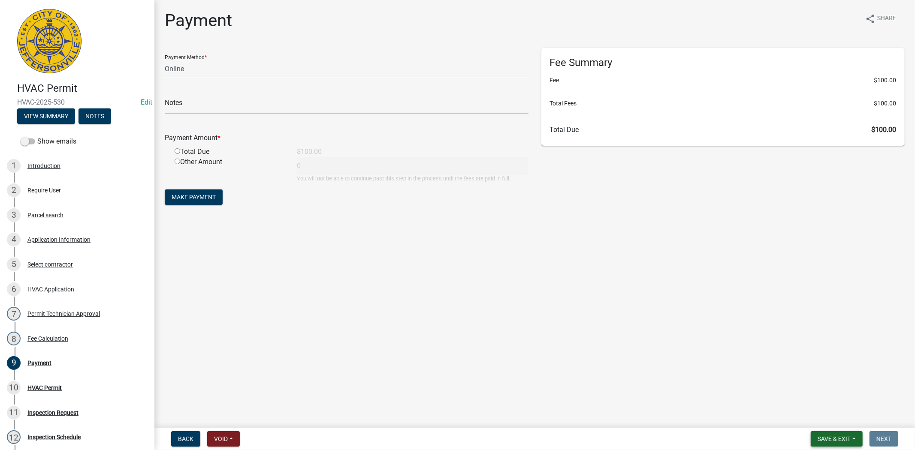
click at [822, 443] on button "Save & Exit" at bounding box center [837, 439] width 52 height 15
click at [815, 423] on button "Save & Exit" at bounding box center [828, 417] width 69 height 21
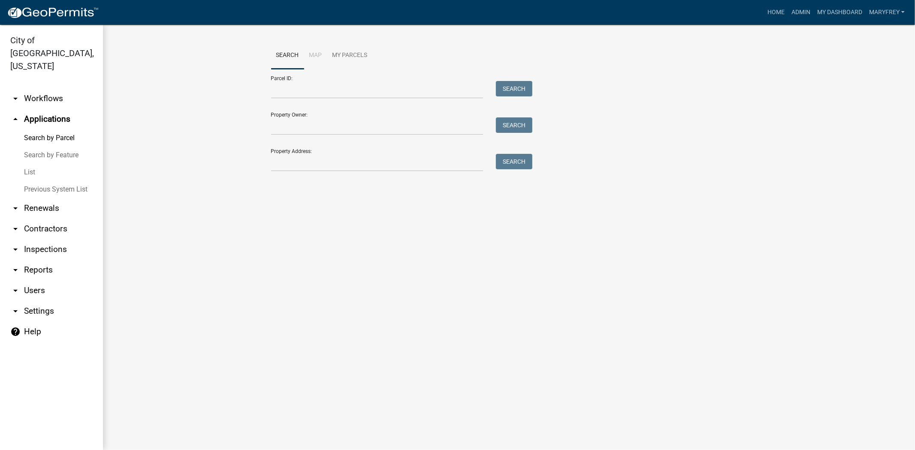
click at [54, 239] on link "arrow_drop_down Inspections" at bounding box center [51, 249] width 103 height 21
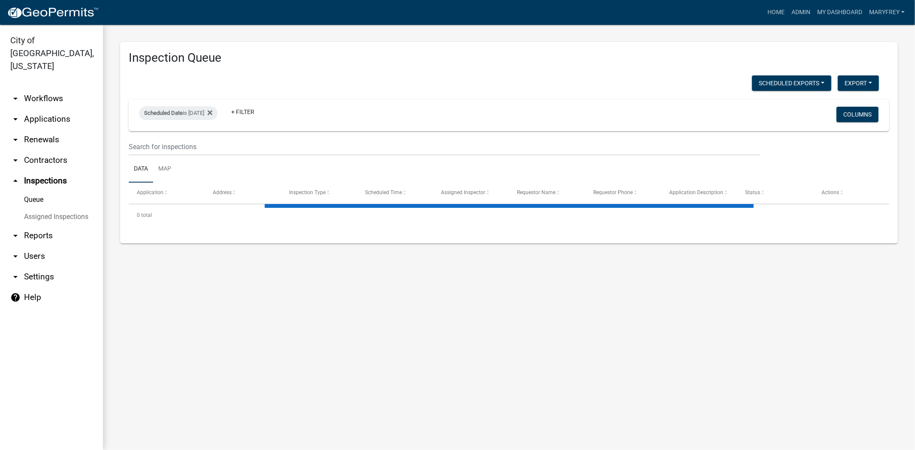
select select "3: 100"
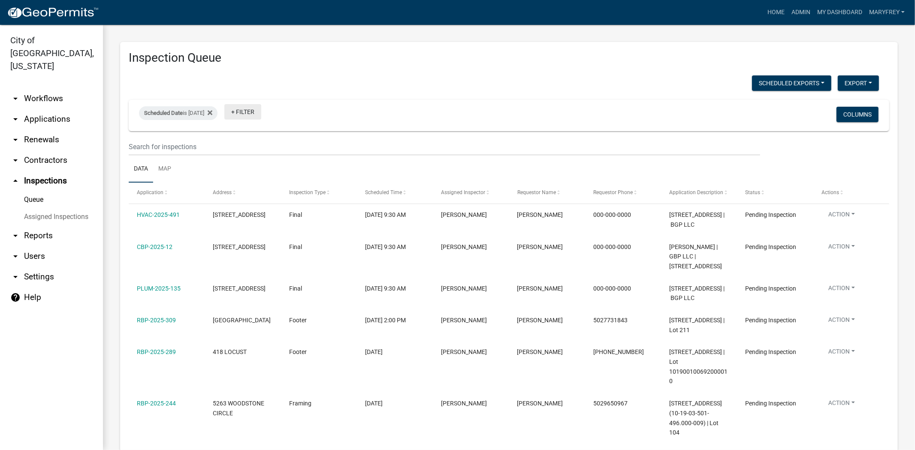
click at [246, 111] on link "+ Filter" at bounding box center [242, 111] width 37 height 15
click at [247, 315] on li "Inspector" at bounding box center [260, 316] width 79 height 20
click at [249, 151] on select "Select an option None Shawn Jeremy Ramsey Mary Frey Chad Reischl Mike Kruer Har…" at bounding box center [261, 154] width 86 height 18
select select "7b0b9f25-f402-4148-9522-9b9b34b3e885"
click at [236, 145] on select "Select an option None Shawn Jeremy Ramsey Mary Frey Chad Reischl Mike Kruer Har…" at bounding box center [261, 154] width 86 height 18
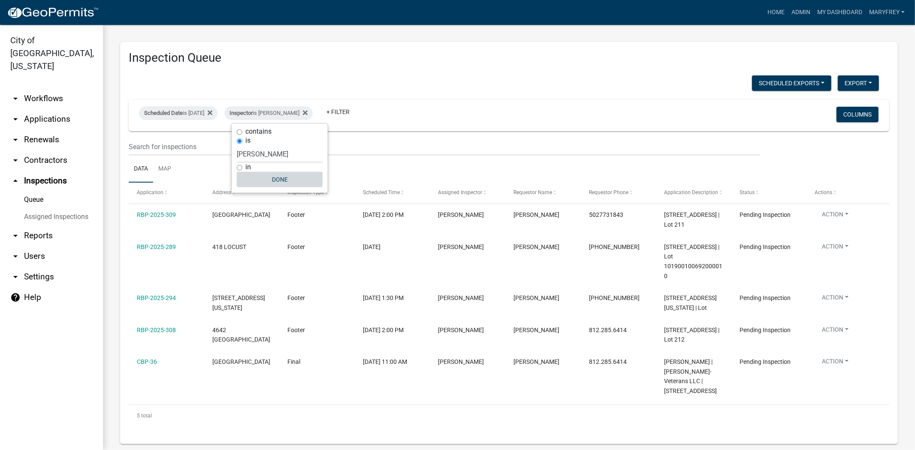
click at [280, 178] on button "Done" at bounding box center [280, 179] width 86 height 15
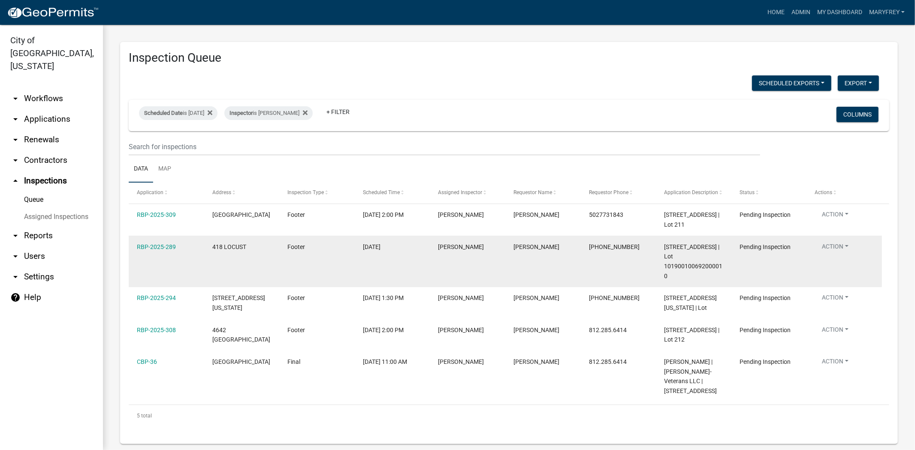
click at [847, 255] on button "Action" at bounding box center [835, 248] width 40 height 12
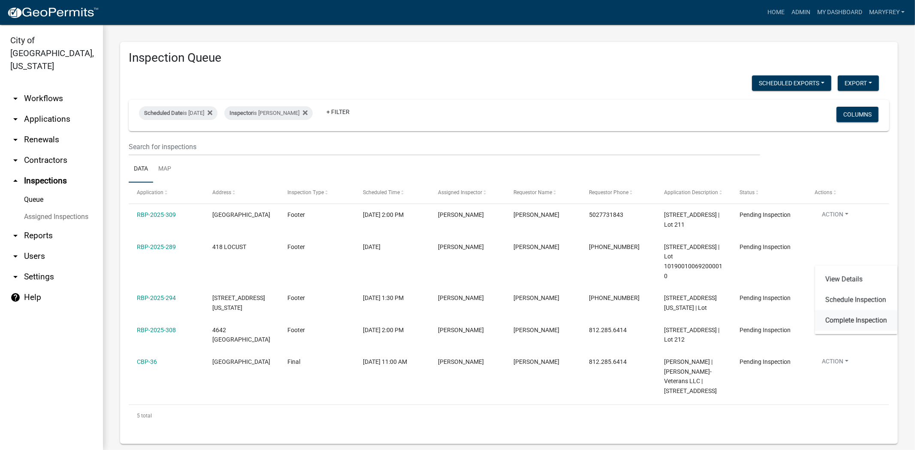
click at [837, 320] on link "Complete Inspection" at bounding box center [856, 321] width 82 height 21
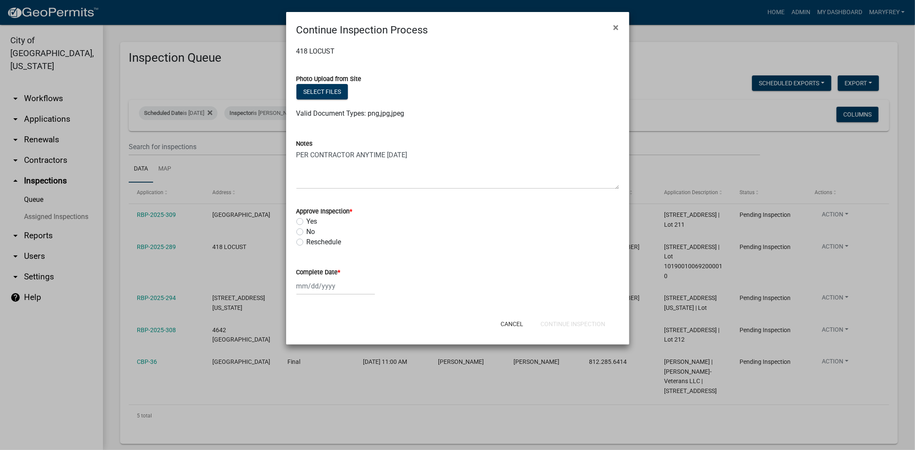
click at [307, 219] on label "Yes" at bounding box center [312, 222] width 11 height 10
click at [307, 219] on input "Yes" at bounding box center [310, 220] width 6 height 6
radio input "true"
click at [436, 157] on textarea "PER CONTRACTOR ANYTIME ON MONDAY" at bounding box center [457, 169] width 323 height 40
type textarea "PER CONTRACTOR ANYTIME ON MONDAY LW"
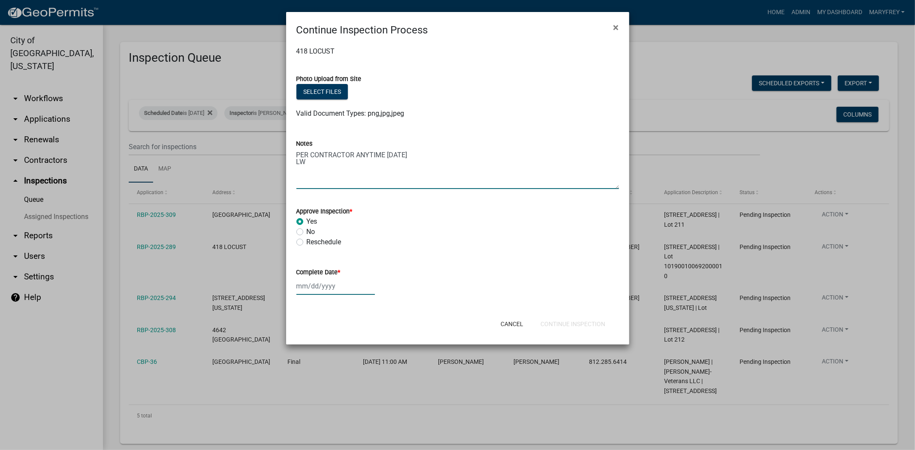
click at [335, 288] on div at bounding box center [335, 287] width 79 height 18
select select "8"
select select "2025"
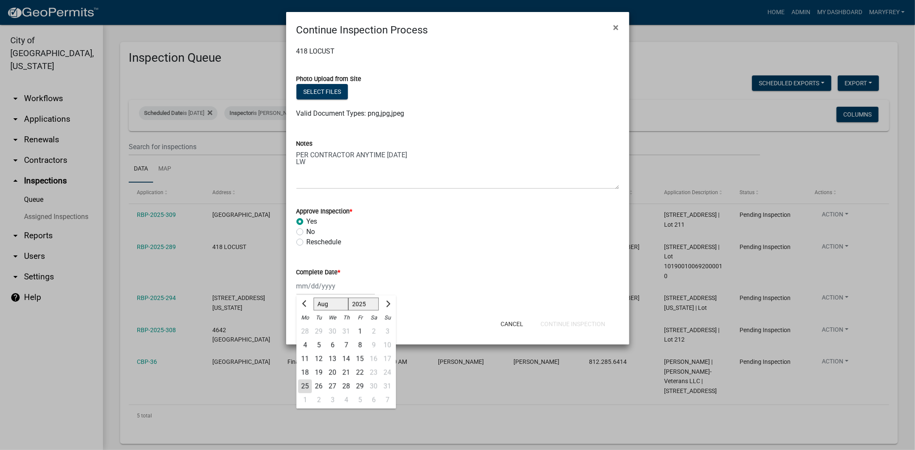
click at [307, 385] on div "25" at bounding box center [305, 387] width 14 height 14
type input "[DATE]"
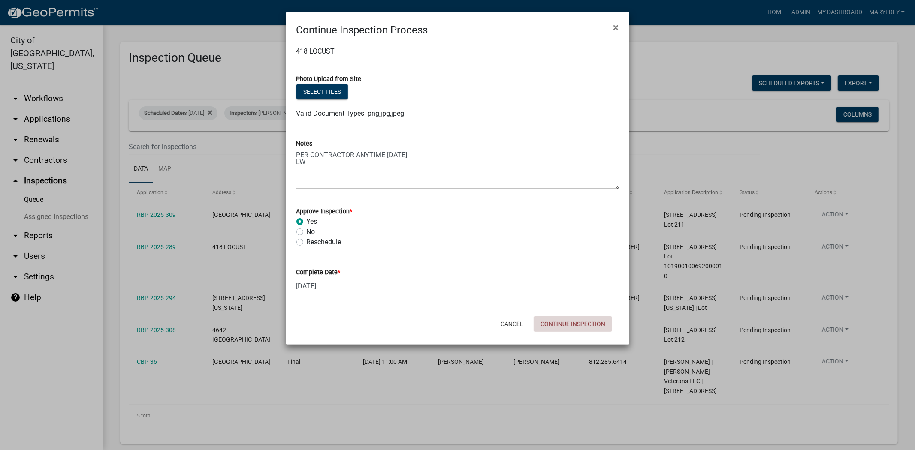
click at [561, 324] on button "Continue Inspection" at bounding box center [573, 324] width 79 height 15
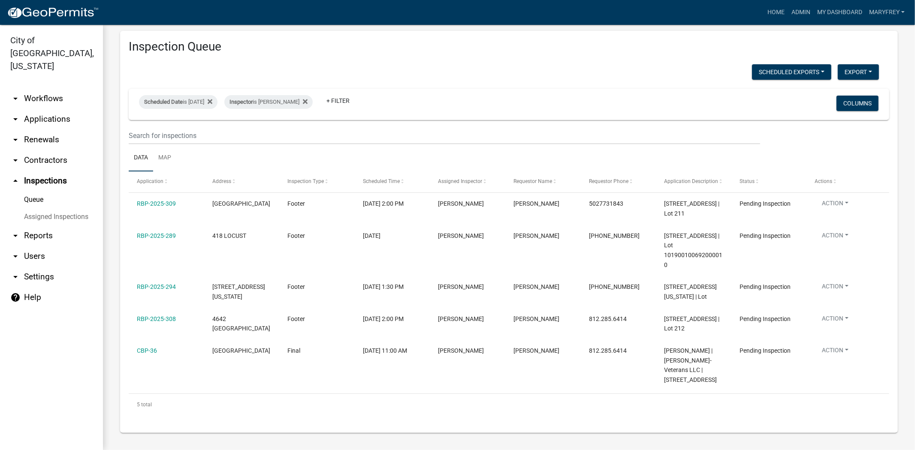
scroll to position [41, 0]
